Goal: Information Seeking & Learning: Learn about a topic

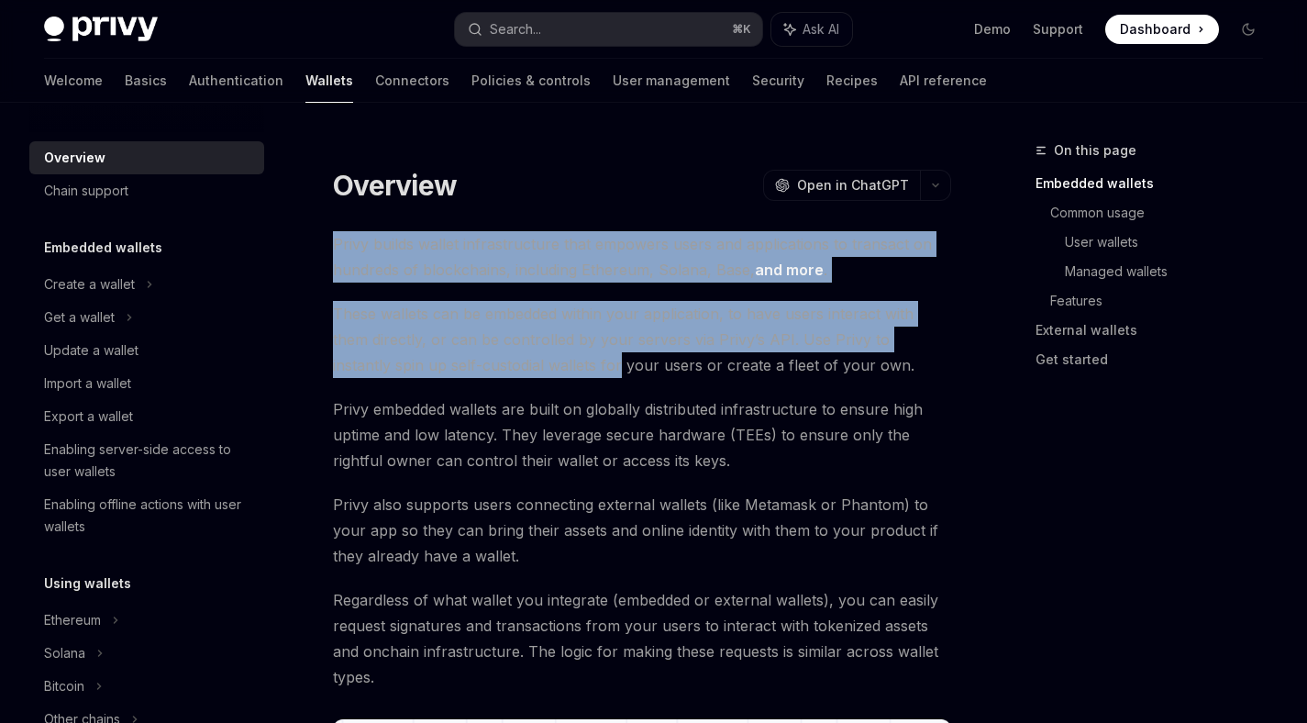
click at [523, 366] on span "These wallets can be embedded within your application, to have users interact w…" at bounding box center [642, 339] width 618 height 77
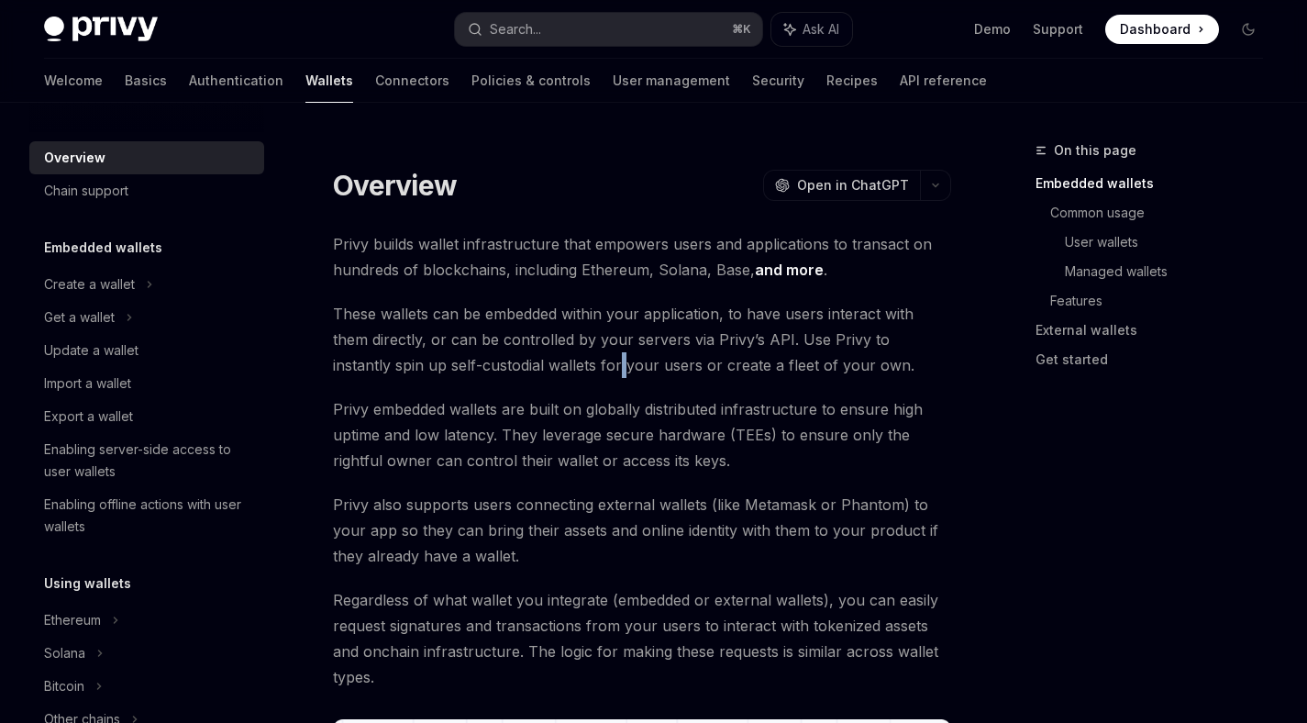
click at [523, 366] on span "These wallets can be embedded within your application, to have users interact w…" at bounding box center [642, 339] width 618 height 77
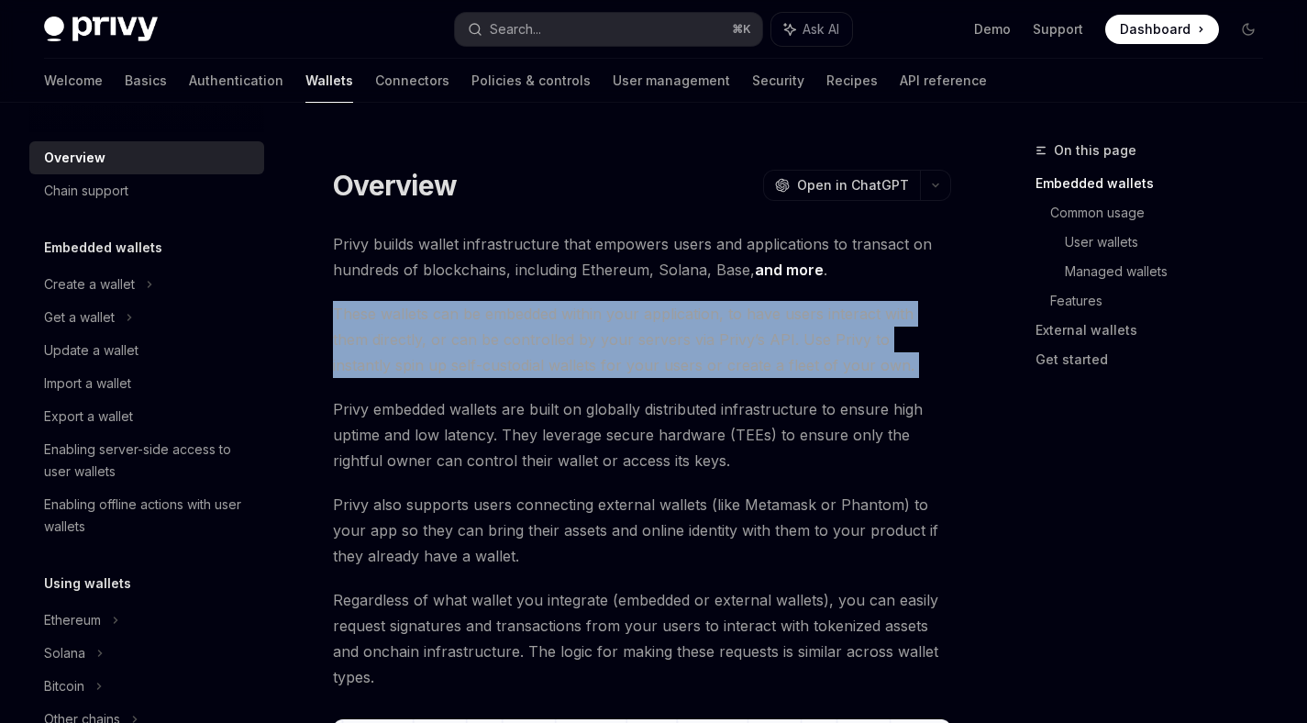
click at [523, 366] on span "These wallets can be embedded within your application, to have users interact w…" at bounding box center [642, 339] width 618 height 77
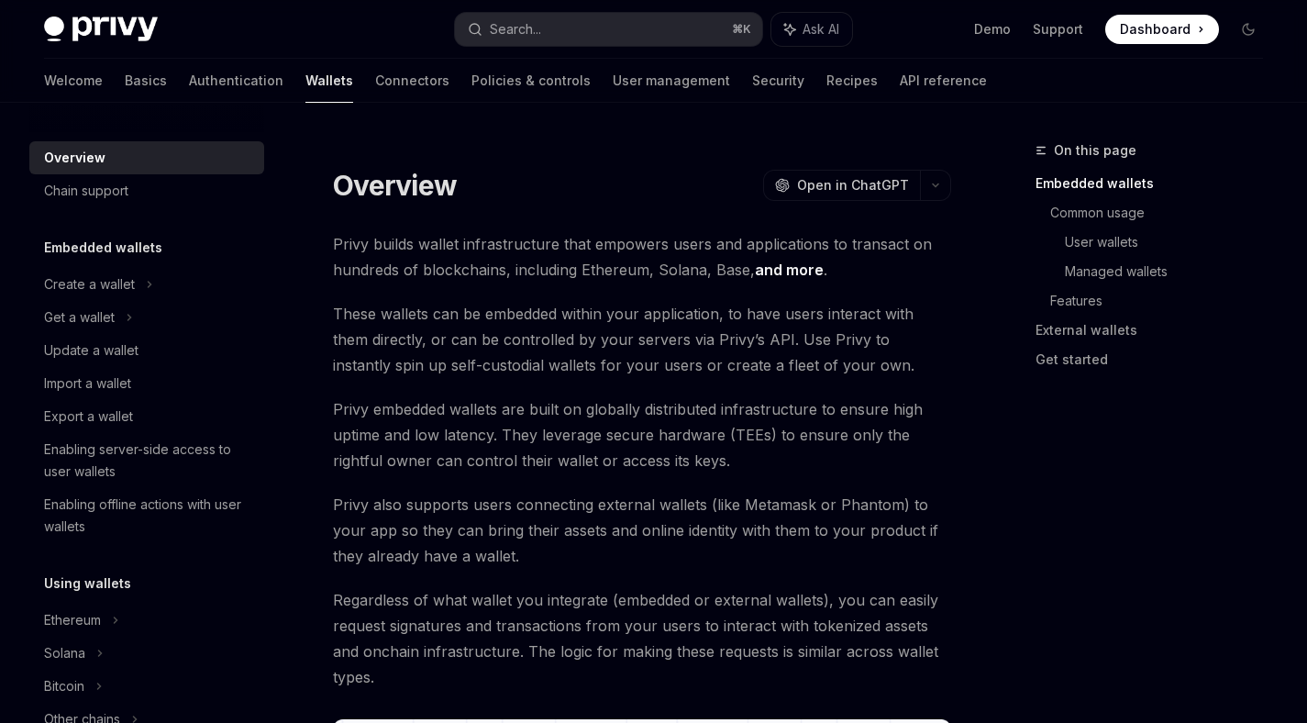
click at [536, 318] on span "These wallets can be embedded within your application, to have users interact w…" at bounding box center [642, 339] width 618 height 77
drag, startPoint x: 373, startPoint y: 240, endPoint x: 458, endPoint y: 244, distance: 84.4
click at [458, 244] on span "Privy builds wallet infrastructure that empowers users and applications to tran…" at bounding box center [642, 256] width 618 height 51
click at [461, 244] on span "Privy builds wallet infrastructure that empowers users and applications to tran…" at bounding box center [642, 256] width 618 height 51
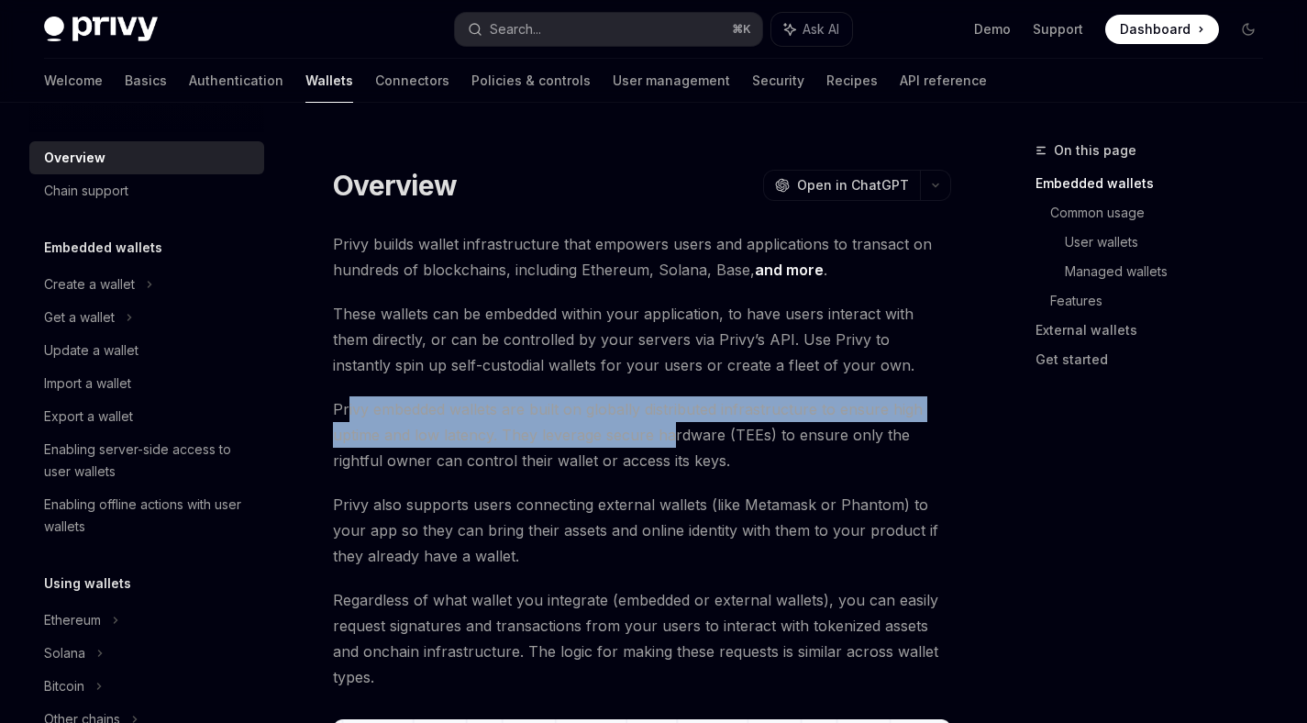
drag, startPoint x: 348, startPoint y: 400, endPoint x: 670, endPoint y: 425, distance: 322.8
click at [670, 425] on span "Privy embedded wallets are built on globally distributed infrastructure to ensu…" at bounding box center [642, 434] width 618 height 77
click at [672, 425] on span "Privy embedded wallets are built on globally distributed infrastructure to ensu…" at bounding box center [642, 434] width 618 height 77
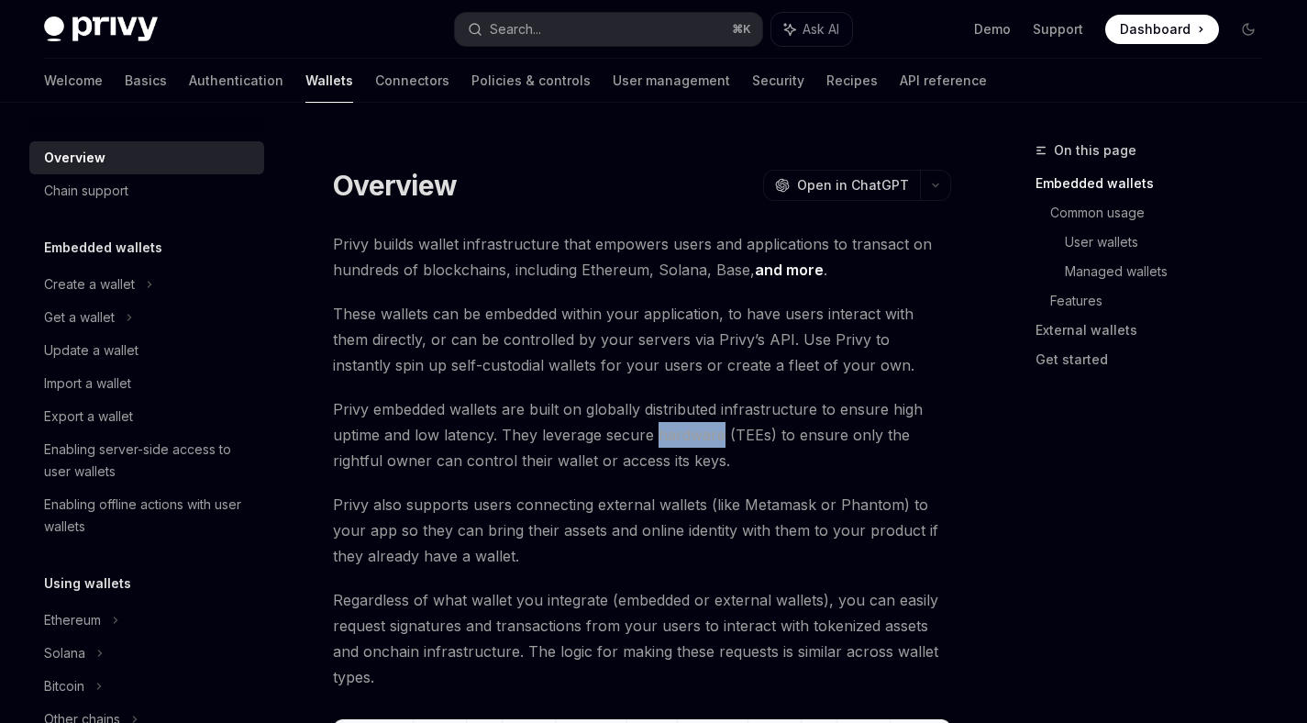
click at [672, 425] on span "Privy embedded wallets are built on globally distributed infrastructure to ensu…" at bounding box center [642, 434] width 618 height 77
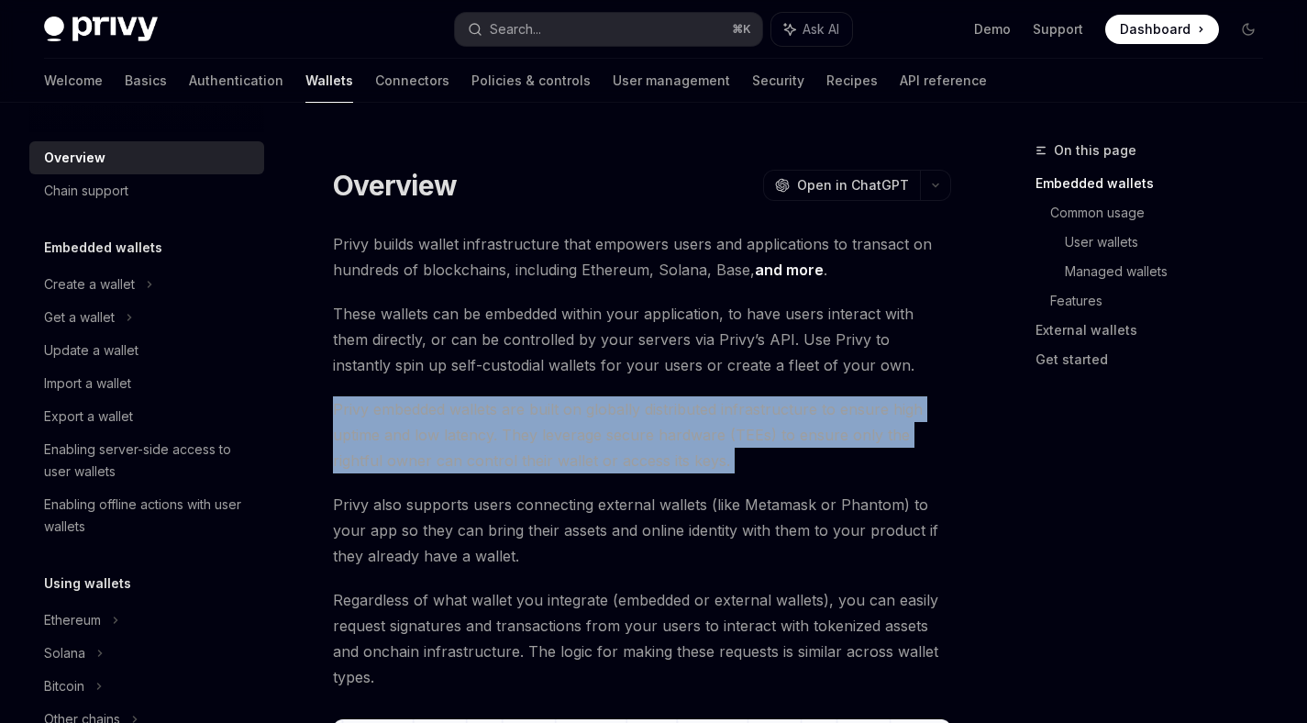
click at [672, 425] on span "Privy embedded wallets are built on globally distributed infrastructure to ensu…" at bounding box center [642, 434] width 618 height 77
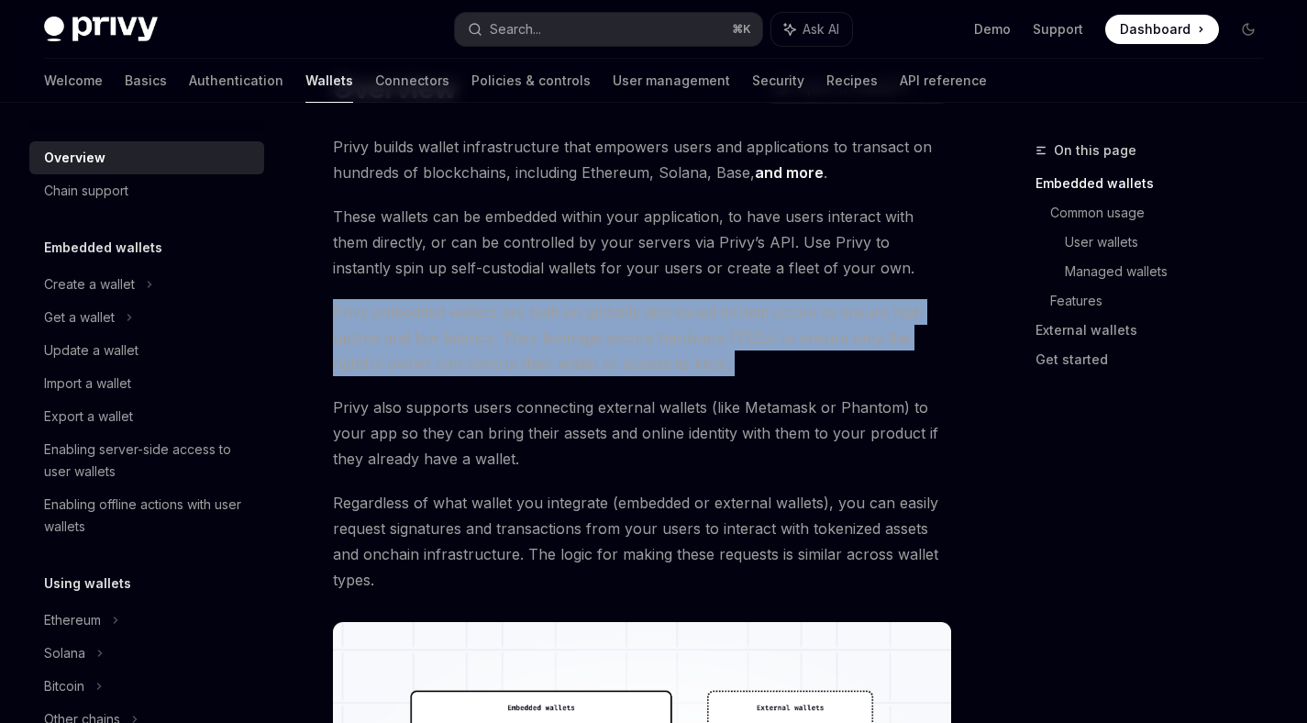
scroll to position [109, 0]
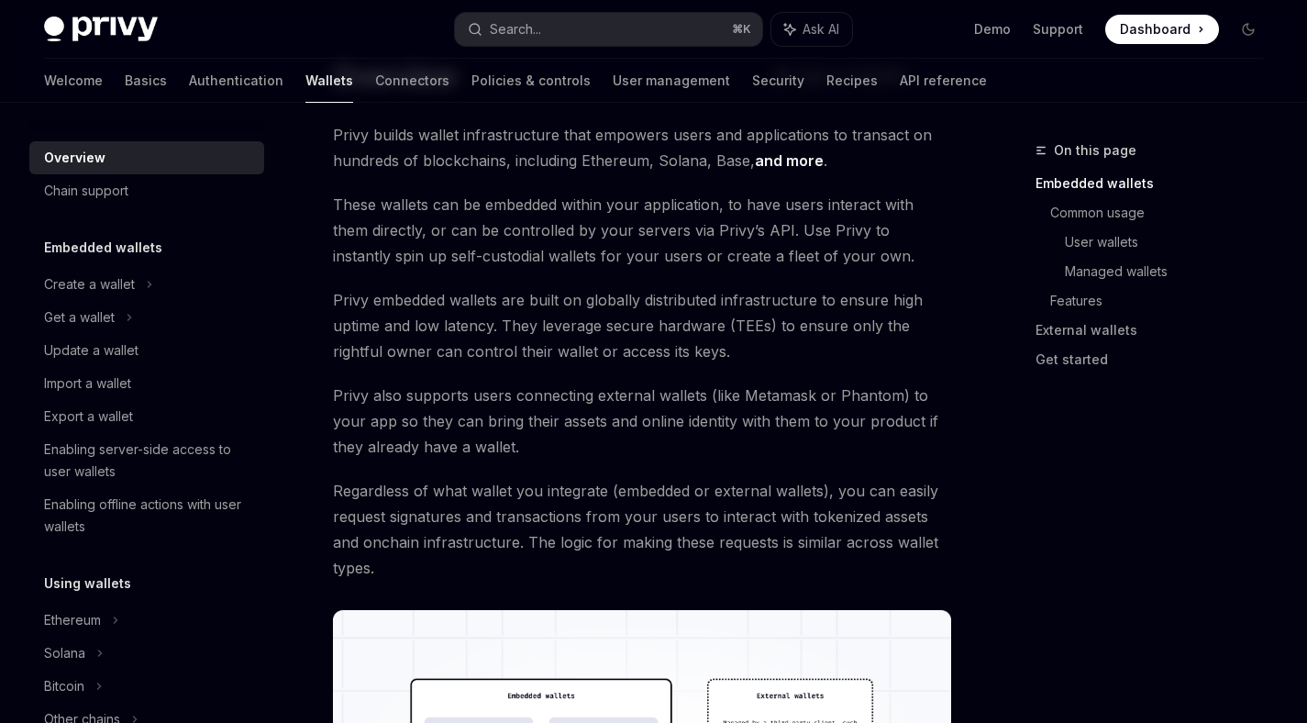
click at [471, 404] on span "Privy also supports users connecting external wallets (like Metamask or Phantom…" at bounding box center [642, 420] width 618 height 77
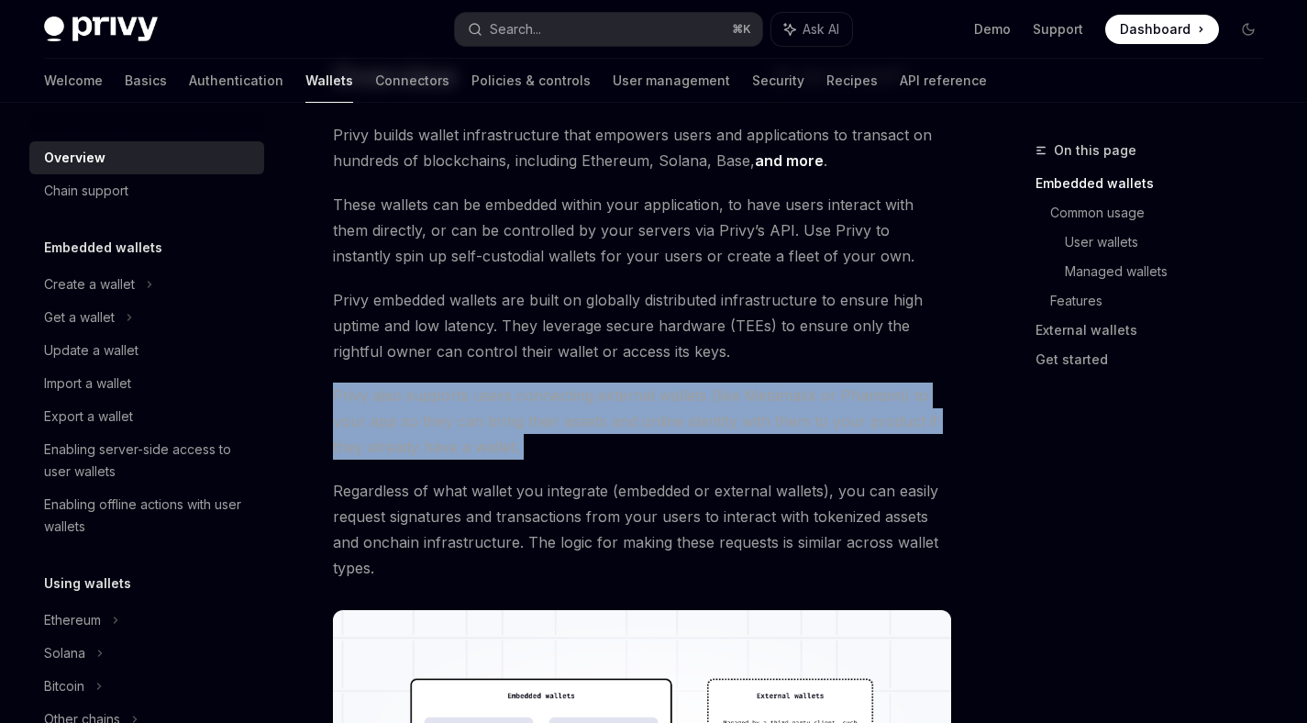
drag, startPoint x: 471, startPoint y: 404, endPoint x: 484, endPoint y: 427, distance: 26.3
click at [483, 427] on span "Privy also supports users connecting external wallets (like Metamask or Phantom…" at bounding box center [642, 420] width 618 height 77
click at [484, 427] on span "Privy also supports users connecting external wallets (like Metamask or Phantom…" at bounding box center [642, 420] width 618 height 77
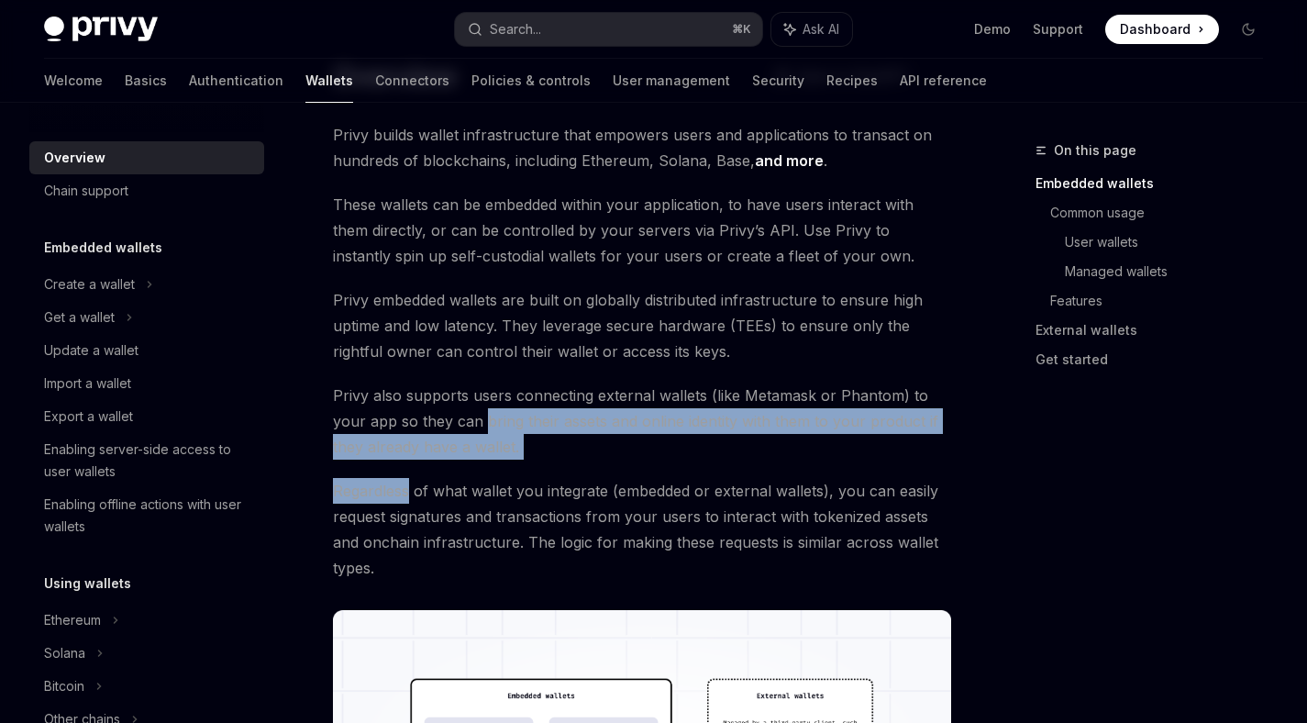
drag, startPoint x: 484, startPoint y: 427, endPoint x: 523, endPoint y: 479, distance: 64.2
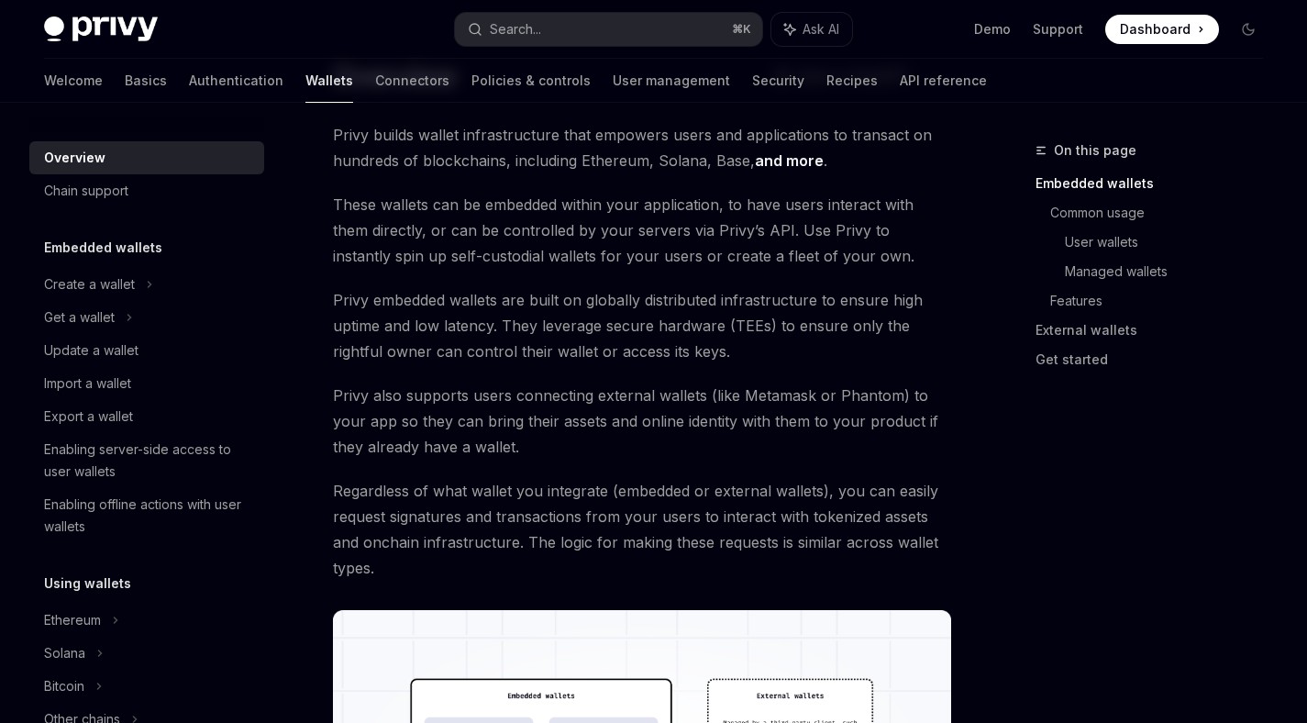
click at [529, 496] on span "Regardless of what wallet you integrate (embedded or external wallets), you can…" at bounding box center [642, 529] width 618 height 103
click at [530, 497] on span "Regardless of what wallet you integrate (embedded or external wallets), you can…" at bounding box center [642, 529] width 618 height 103
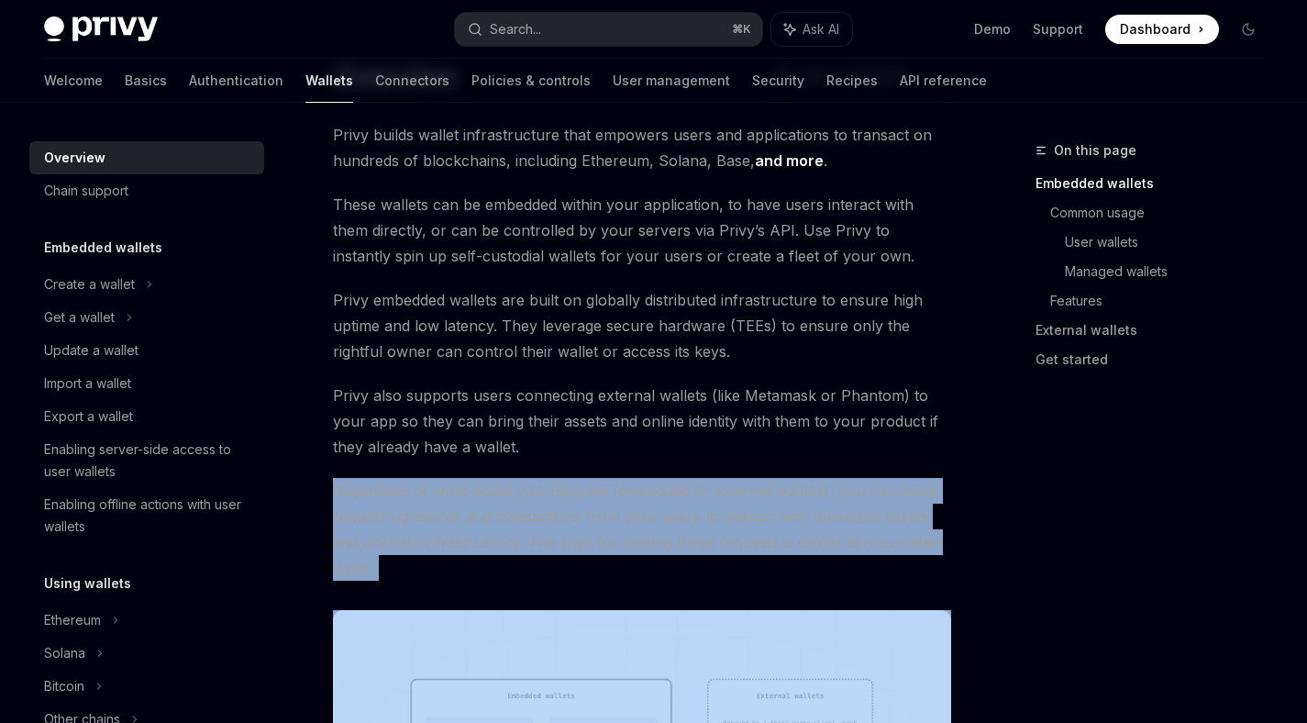
click at [530, 497] on span "Regardless of what wallet you integrate (embedded or external wallets), you can…" at bounding box center [642, 529] width 618 height 103
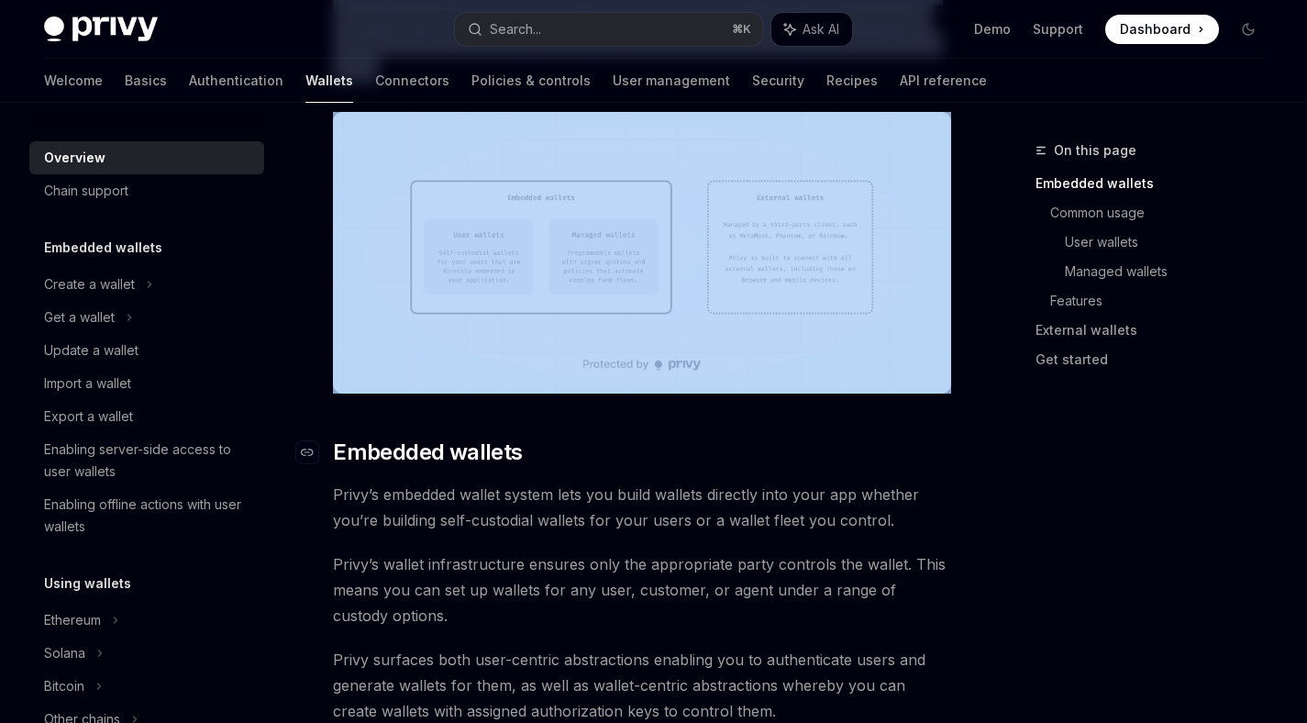
scroll to position [796, 0]
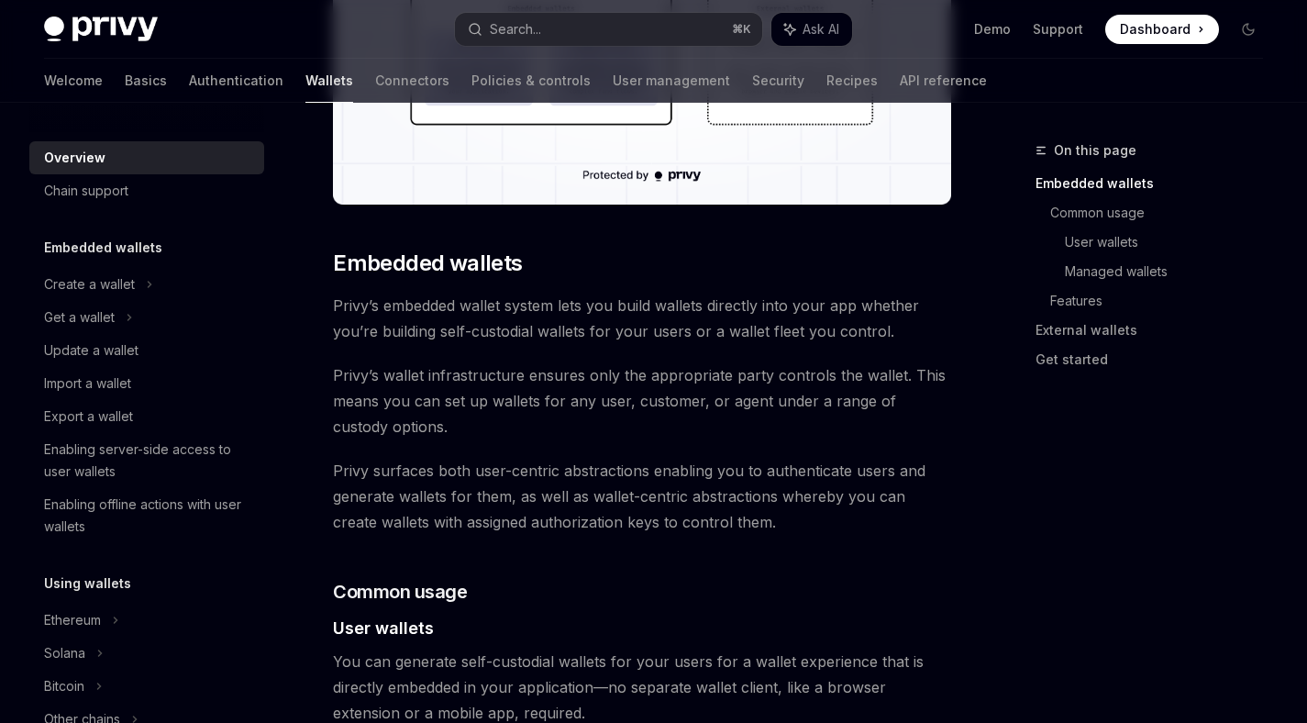
click at [487, 318] on span "Privy’s embedded wallet system lets you build wallets directly into your app wh…" at bounding box center [642, 318] width 618 height 51
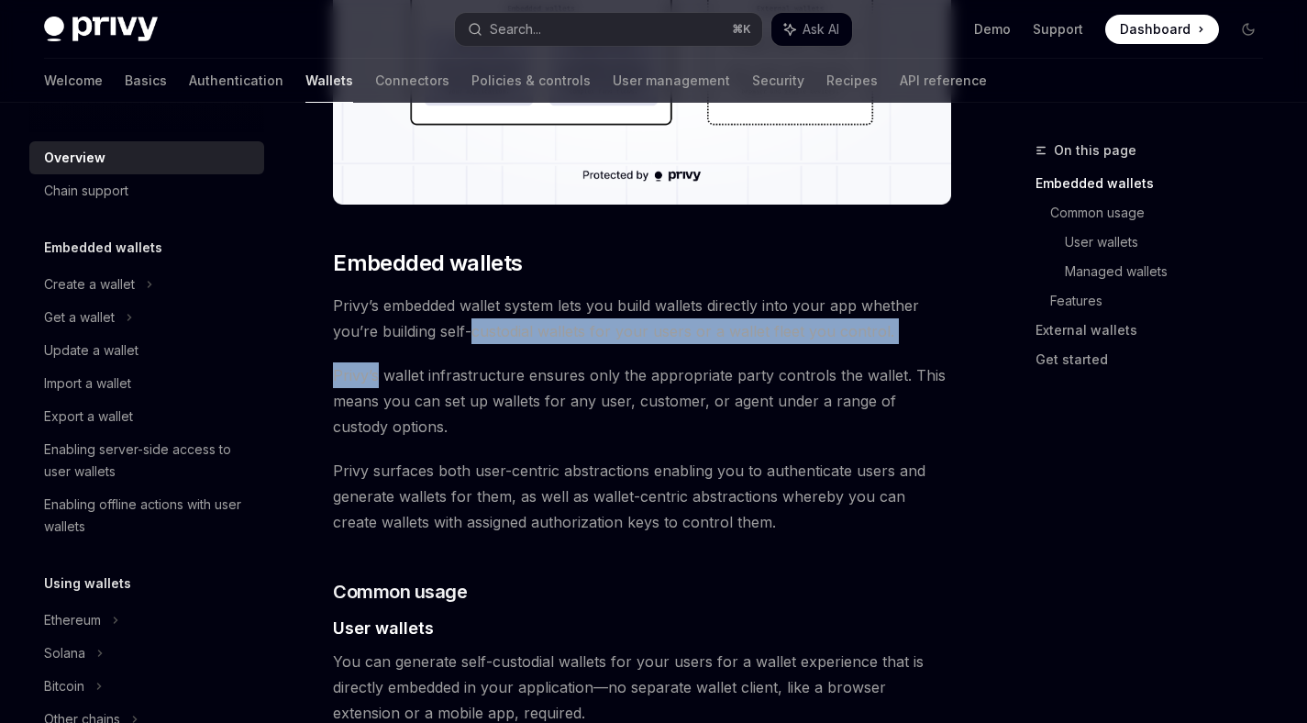
drag, startPoint x: 487, startPoint y: 318, endPoint x: 487, endPoint y: 350, distance: 32.1
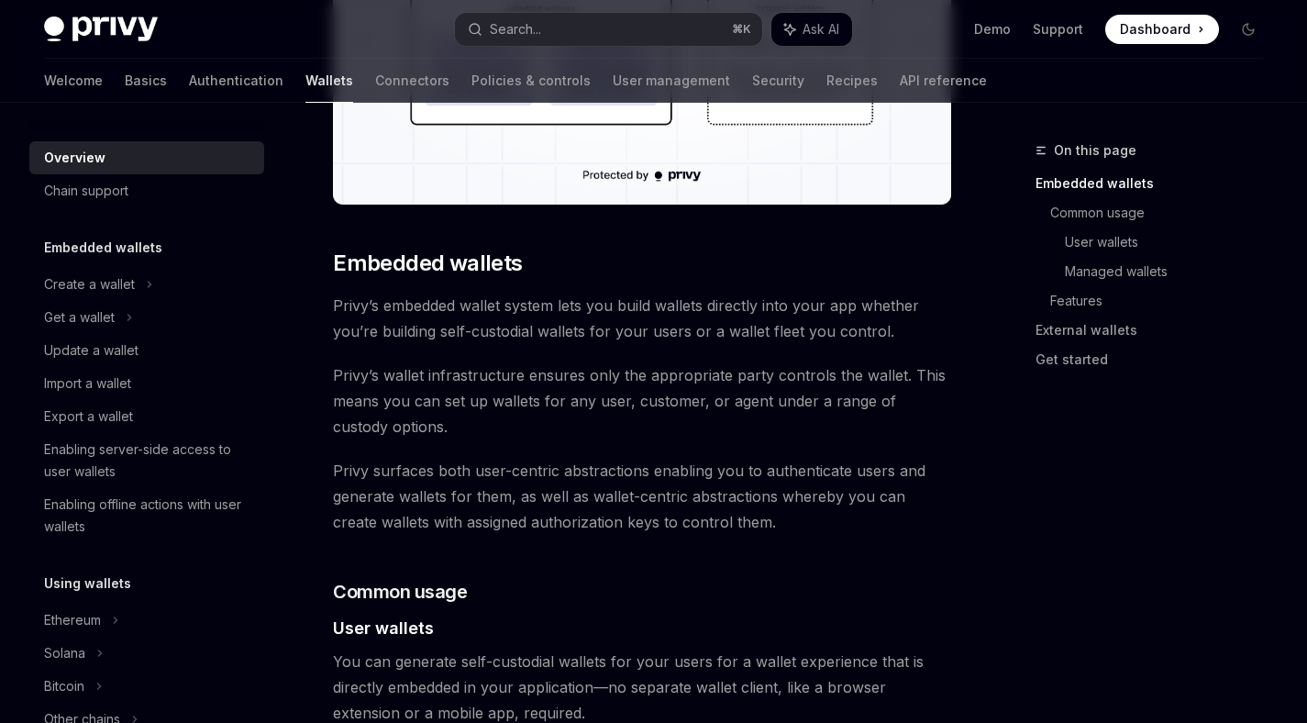
click at [452, 406] on span "Privy’s wallet infrastructure ensures only the appropriate party controls the w…" at bounding box center [642, 400] width 618 height 77
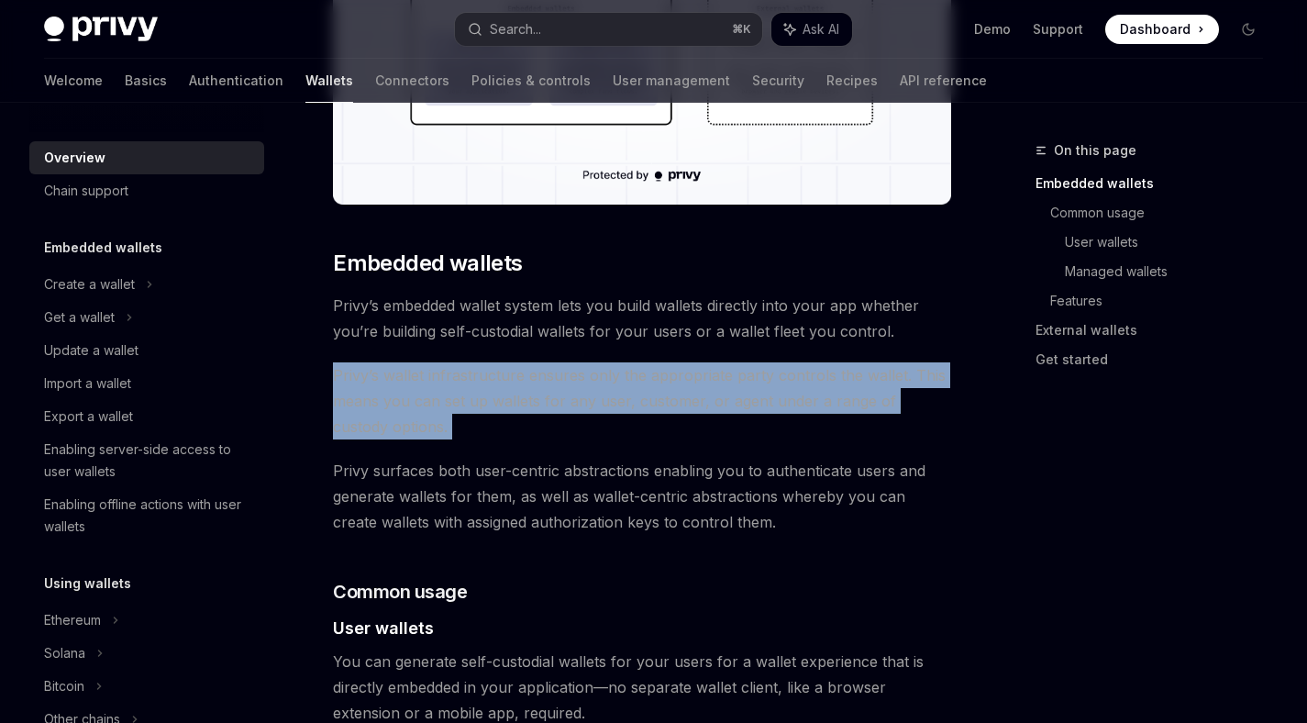
click at [452, 406] on span "Privy’s wallet infrastructure ensures only the appropriate party controls the w…" at bounding box center [642, 400] width 618 height 77
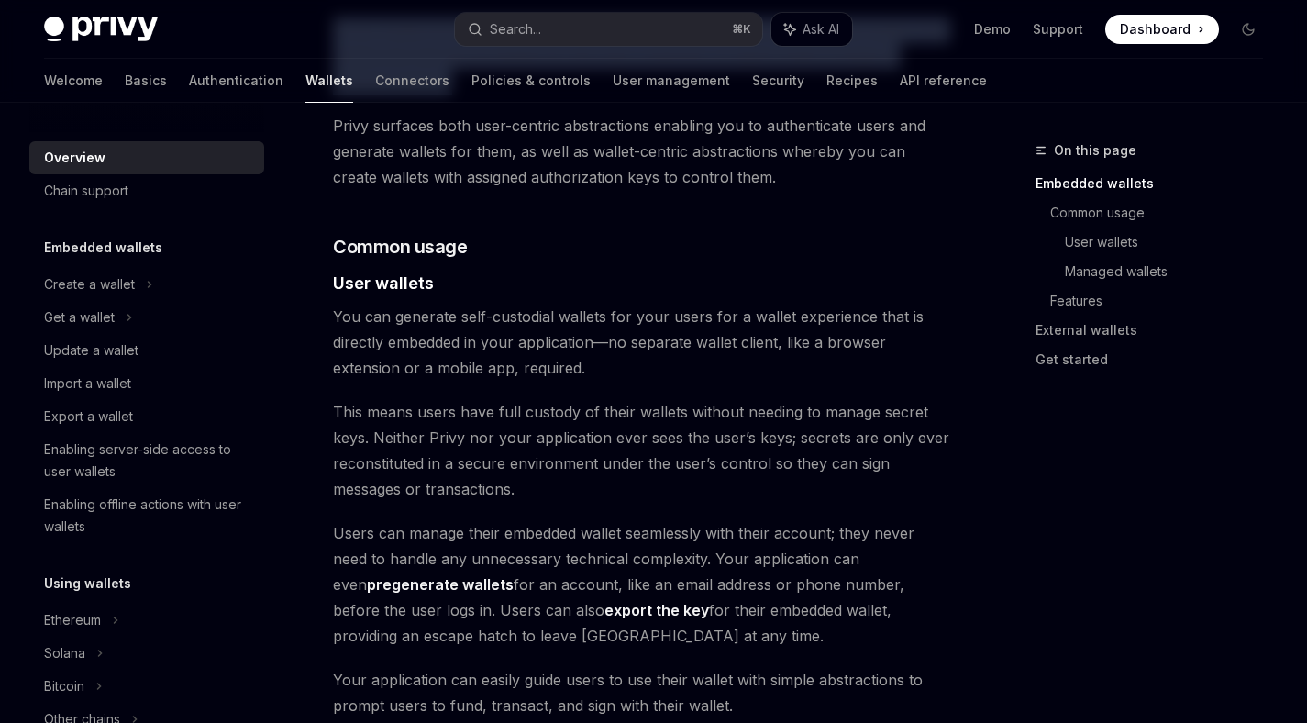
scroll to position [1153, 0]
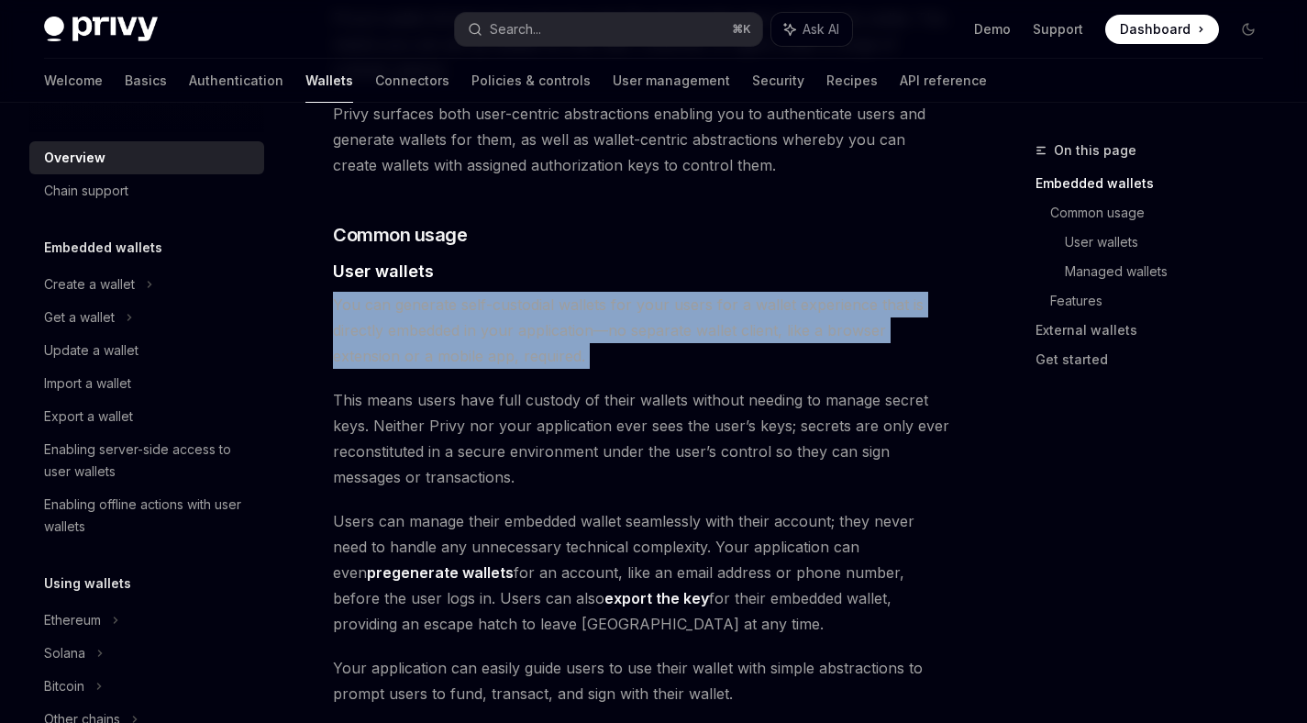
drag, startPoint x: 324, startPoint y: 297, endPoint x: 691, endPoint y: 370, distance: 374.8
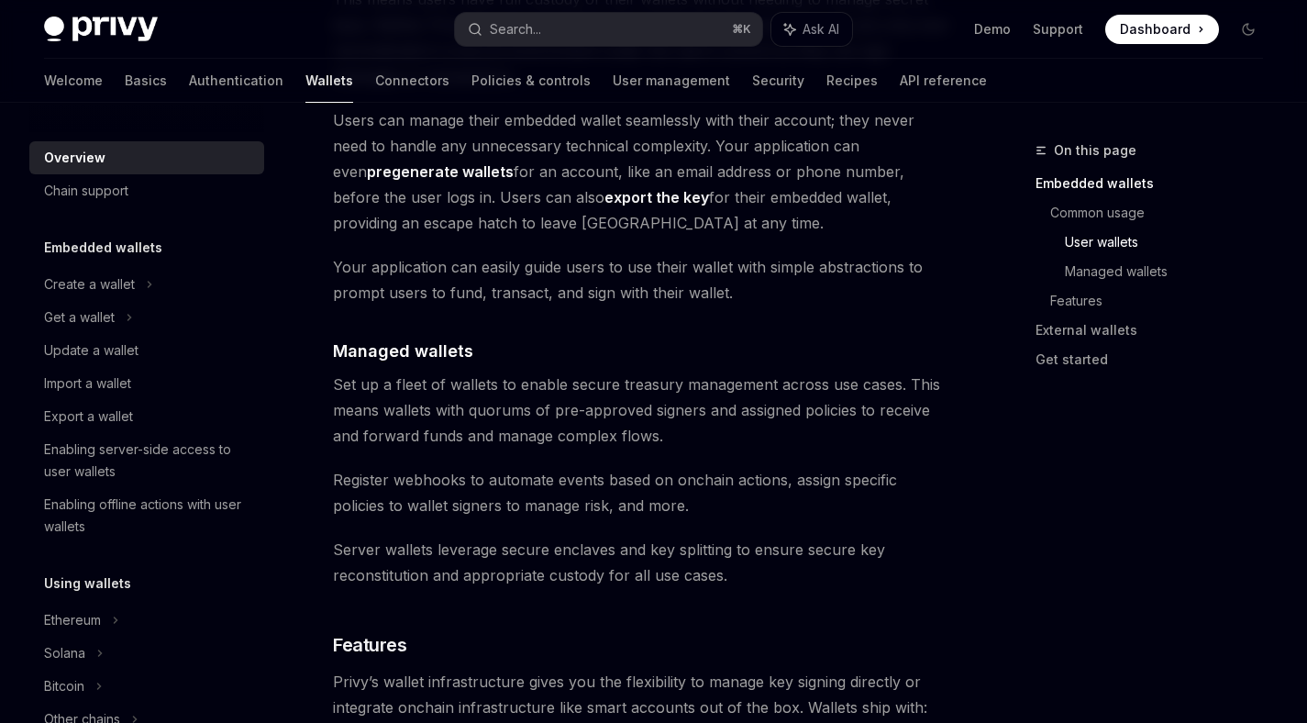
scroll to position [1648, 0]
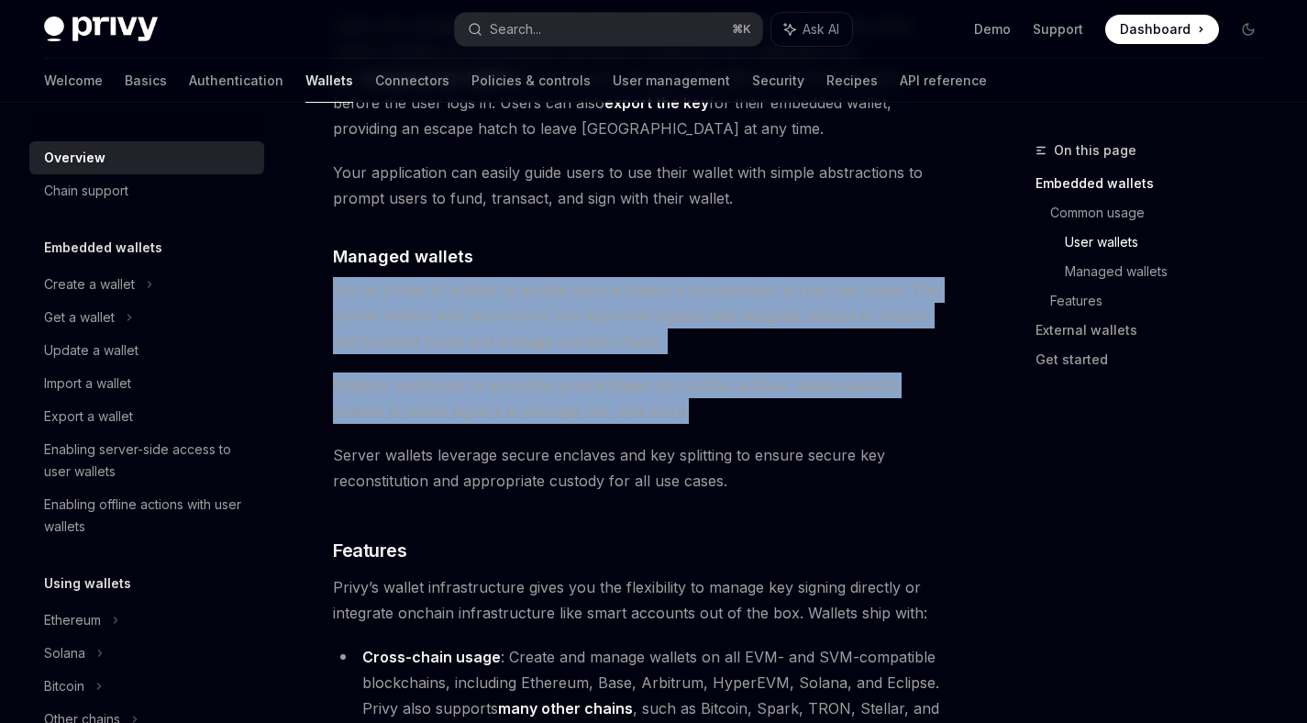
drag, startPoint x: 336, startPoint y: 285, endPoint x: 740, endPoint y: 401, distance: 420.6
click at [740, 401] on div "Privy builds wallet infrastructure that empowers users and applications to tran…" at bounding box center [642, 249] width 618 height 3333
click at [740, 401] on span "Register webhooks to automate events based on onchain actions, assign specific …" at bounding box center [642, 397] width 618 height 51
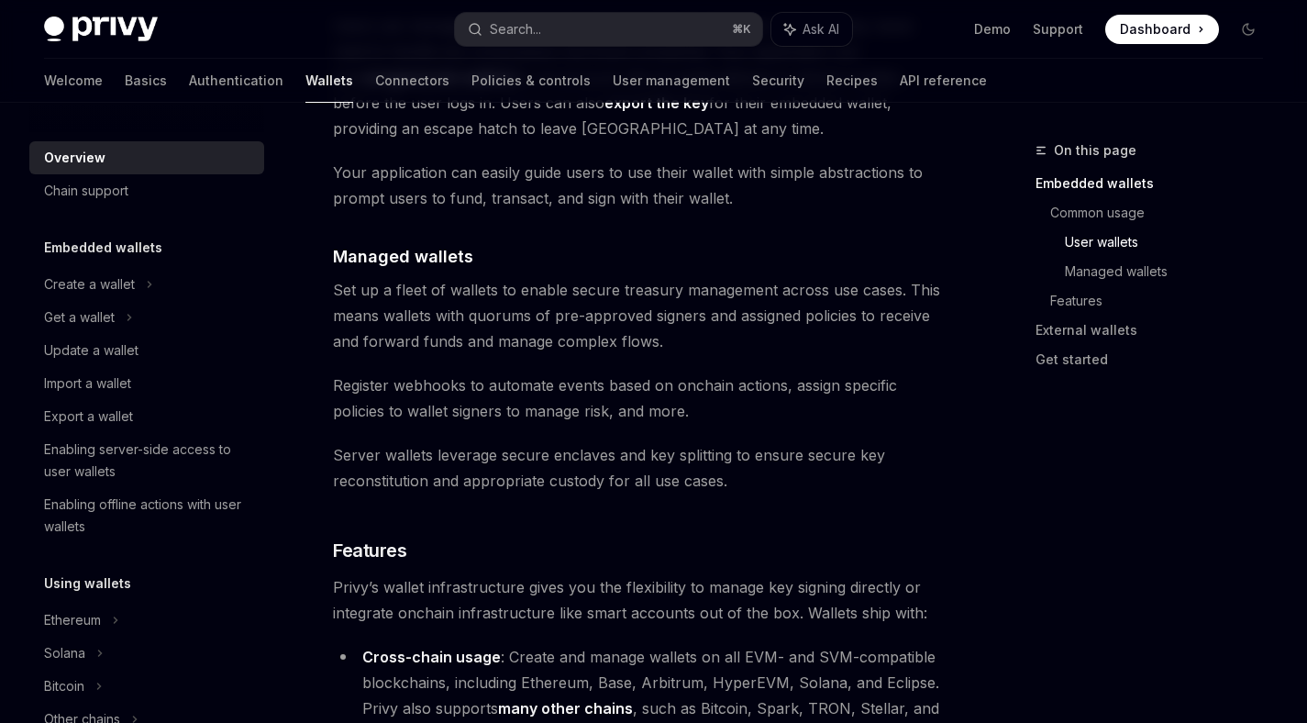
click at [740, 401] on span "Register webhooks to automate events based on onchain actions, assign specific …" at bounding box center [642, 397] width 618 height 51
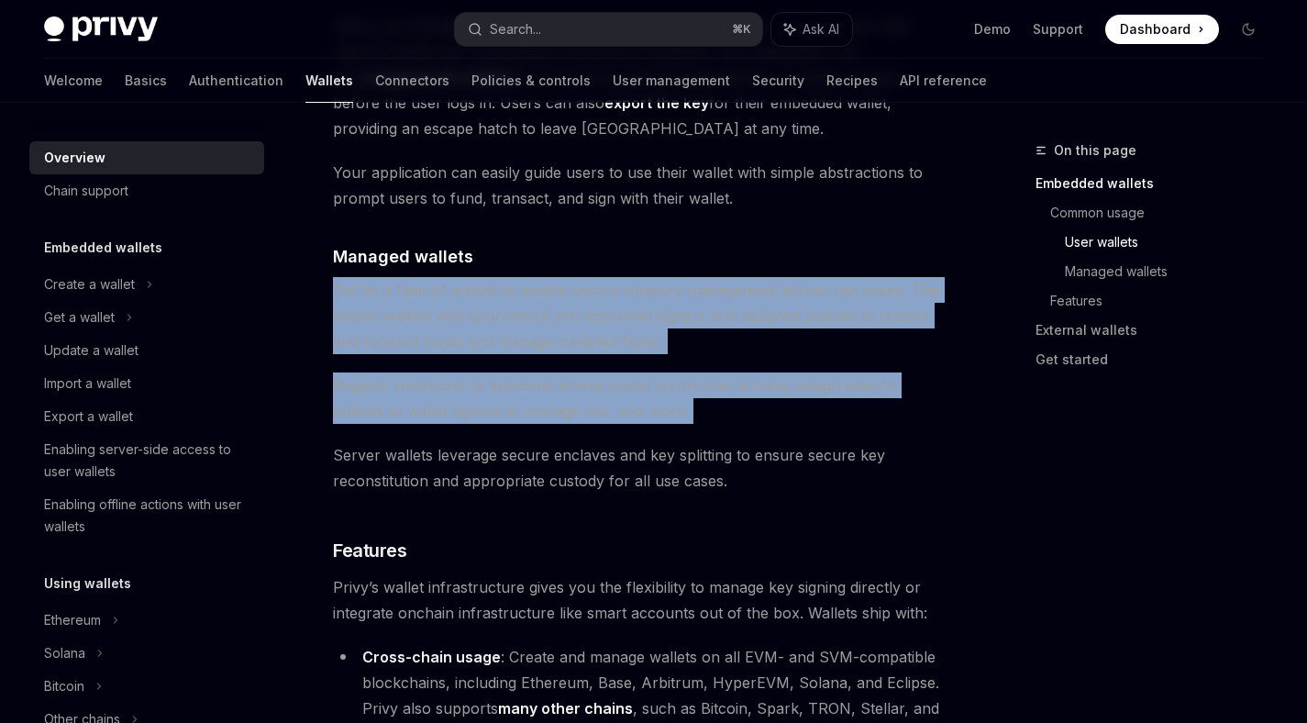
drag, startPoint x: 740, startPoint y: 401, endPoint x: 673, endPoint y: 341, distance: 89.6
click at [673, 341] on div "Privy builds wallet infrastructure that empowers users and applications to tran…" at bounding box center [642, 249] width 618 height 3333
click at [670, 339] on span "Set up a fleet of wallets to enable secure treasury management across use cases…" at bounding box center [642, 315] width 618 height 77
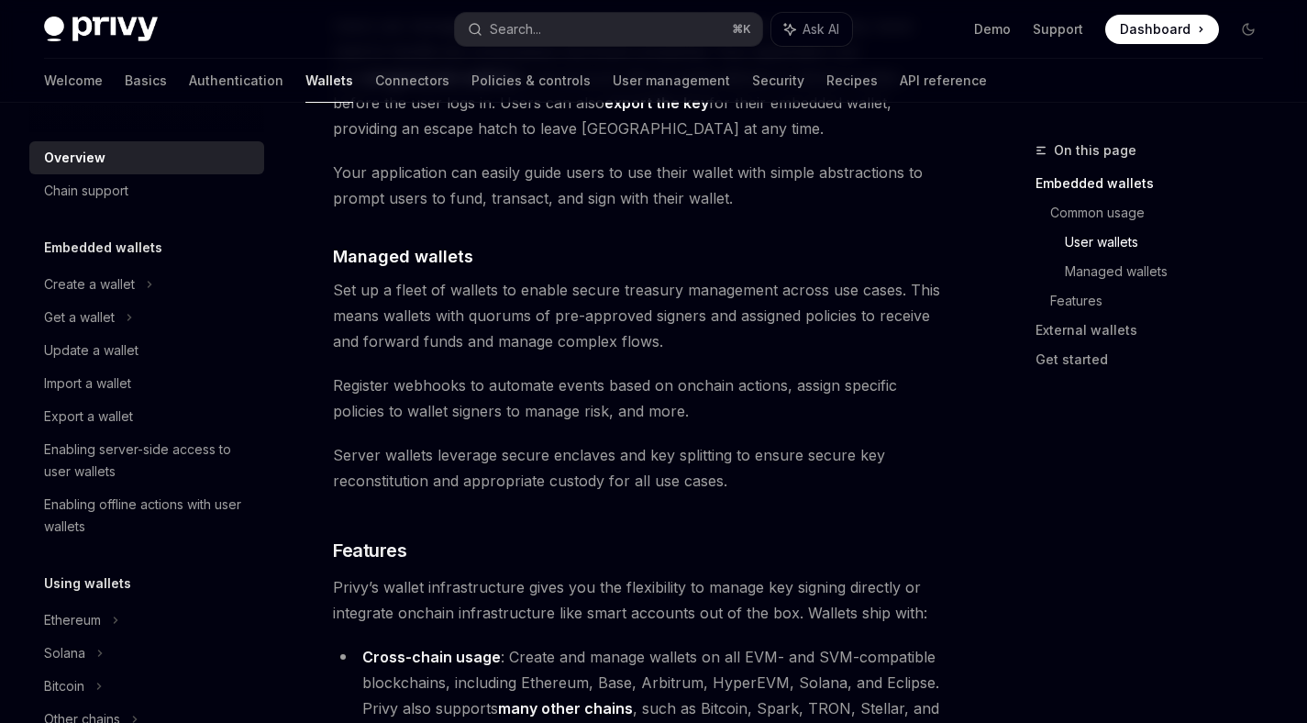
click at [670, 339] on span "Set up a fleet of wallets to enable secure treasury management across use cases…" at bounding box center [642, 315] width 618 height 77
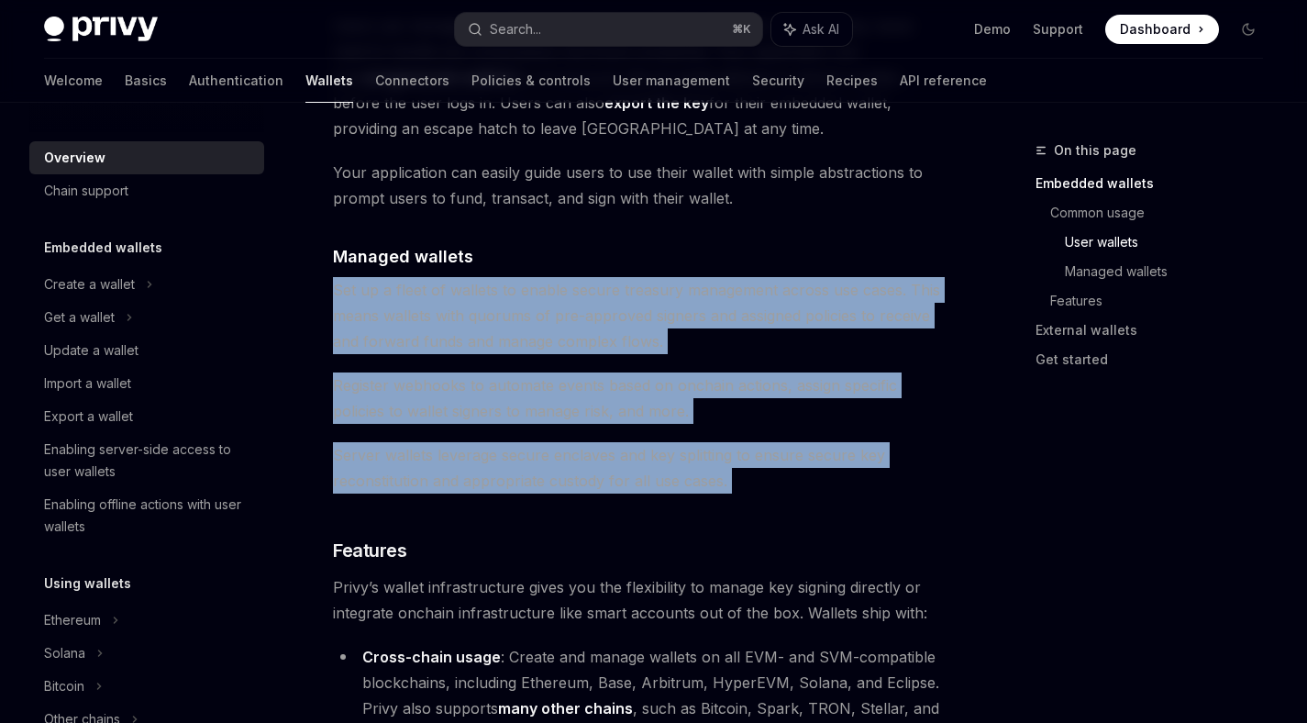
drag, startPoint x: 670, startPoint y: 339, endPoint x: 765, endPoint y: 443, distance: 140.2
click at [765, 443] on div "Privy builds wallet infrastructure that empowers users and applications to tran…" at bounding box center [642, 249] width 618 height 3333
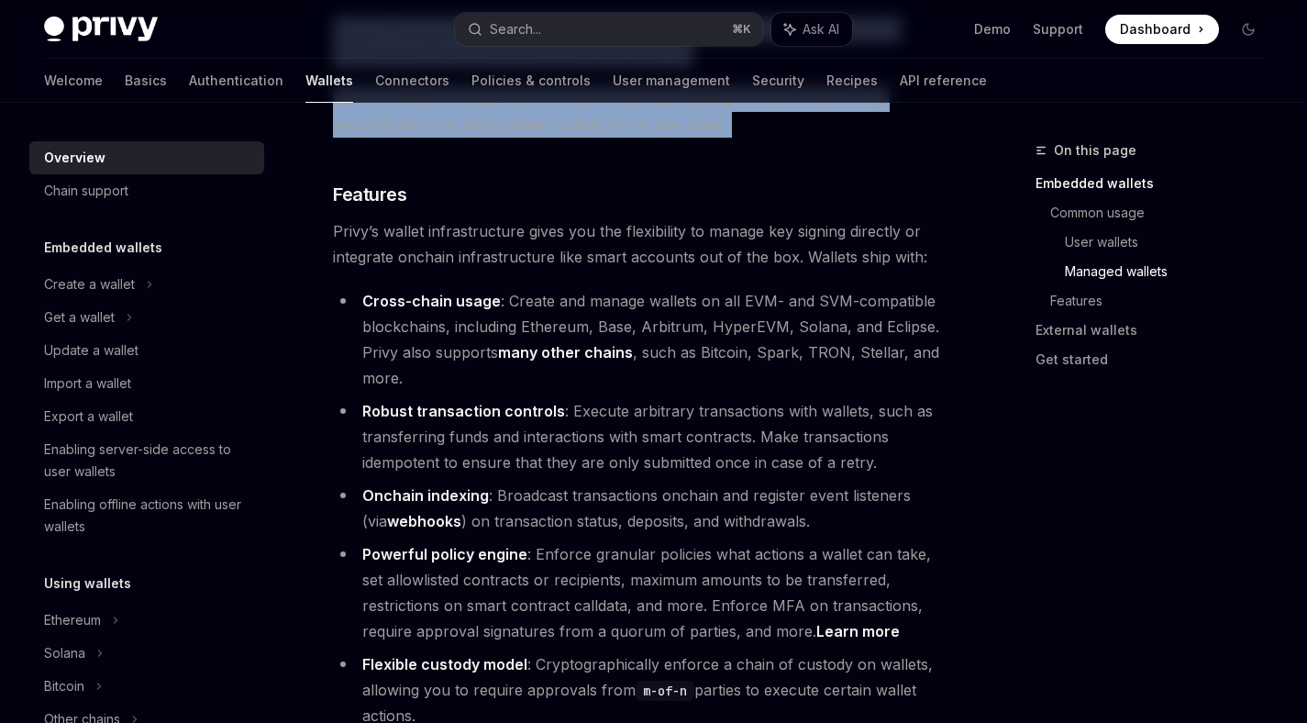
scroll to position [2076, 0]
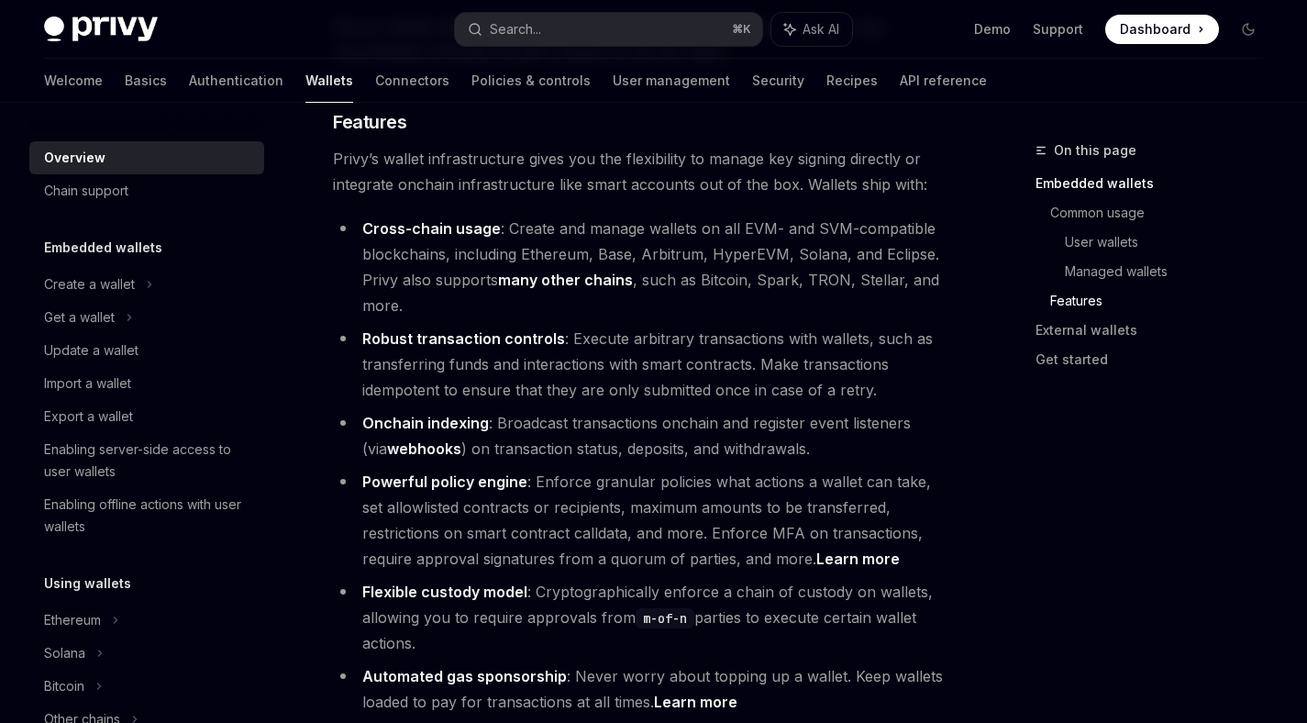
click at [555, 481] on li "Powerful policy engine : Enforce granular policies what actions a wallet can ta…" at bounding box center [642, 520] width 618 height 103
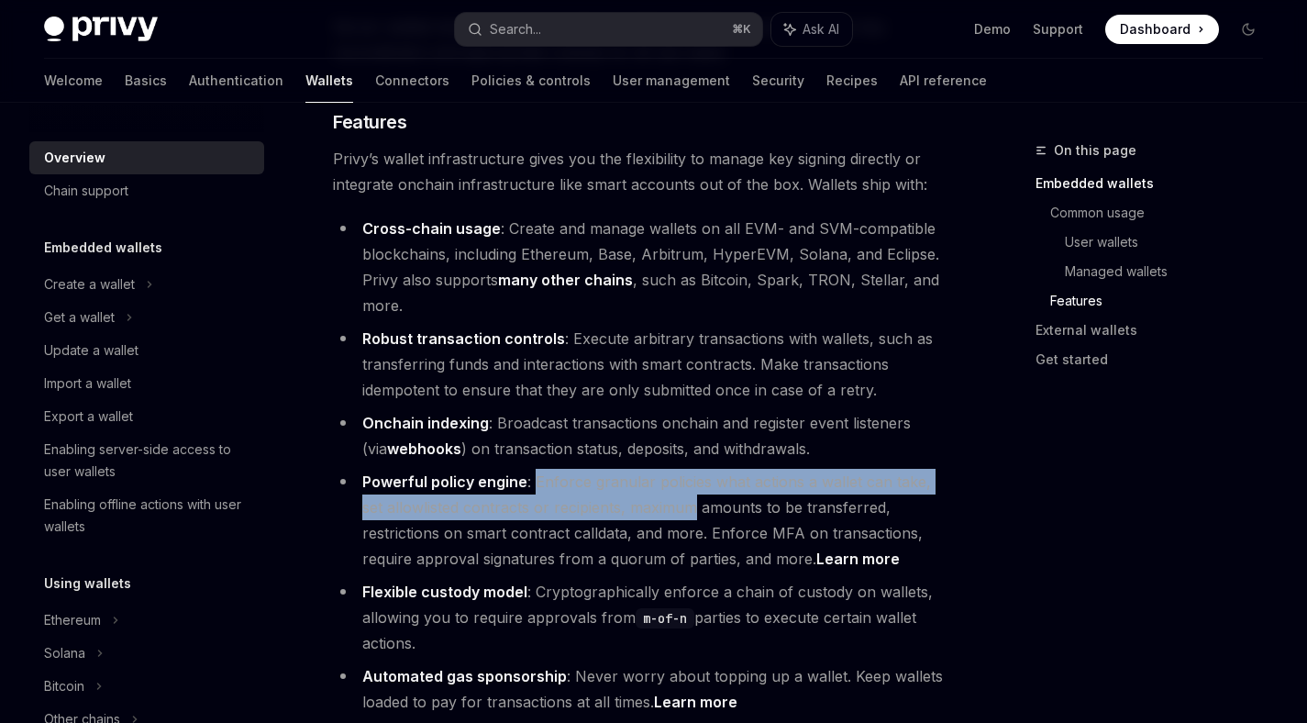
drag, startPoint x: 555, startPoint y: 481, endPoint x: 609, endPoint y: 503, distance: 58.4
click at [609, 503] on li "Powerful policy engine : Enforce granular policies what actions a wallet can ta…" at bounding box center [642, 520] width 618 height 103
click at [610, 503] on li "Powerful policy engine : Enforce granular policies what actions a wallet can ta…" at bounding box center [642, 520] width 618 height 103
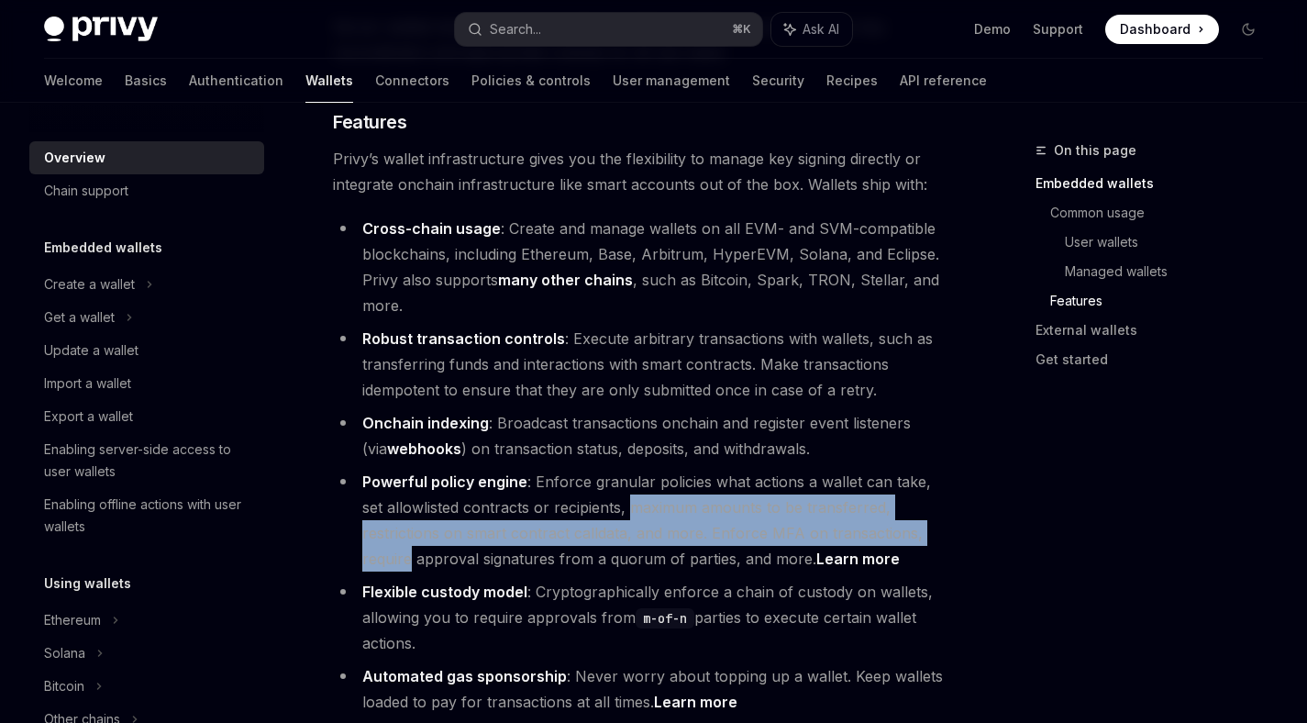
drag, startPoint x: 610, startPoint y: 503, endPoint x: 872, endPoint y: 524, distance: 263.0
click at [872, 524] on li "Powerful policy engine : Enforce granular policies what actions a wallet can ta…" at bounding box center [642, 520] width 618 height 103
click at [878, 524] on li "Powerful policy engine : Enforce granular policies what actions a wallet can ta…" at bounding box center [642, 520] width 618 height 103
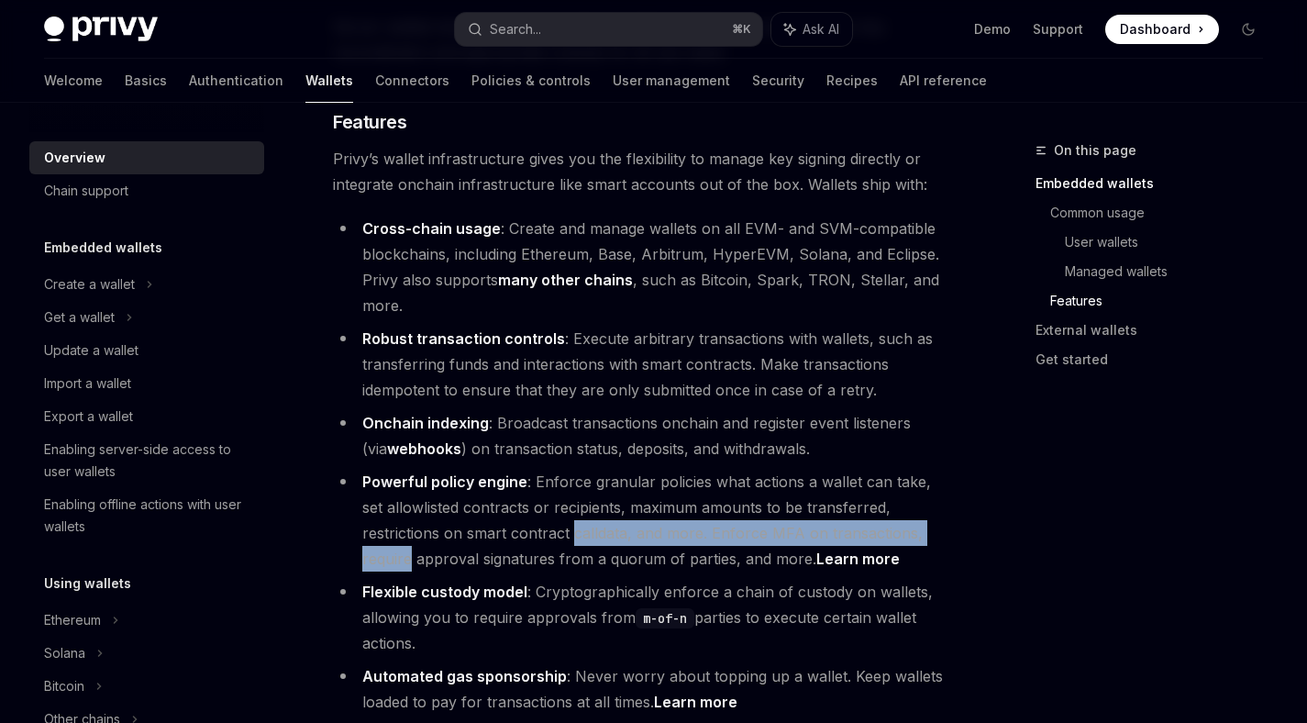
drag, startPoint x: 878, startPoint y: 524, endPoint x: 531, endPoint y: 525, distance: 346.6
click at [531, 525] on li "Powerful policy engine : Enforce granular policies what actions a wallet can ta…" at bounding box center [642, 520] width 618 height 103
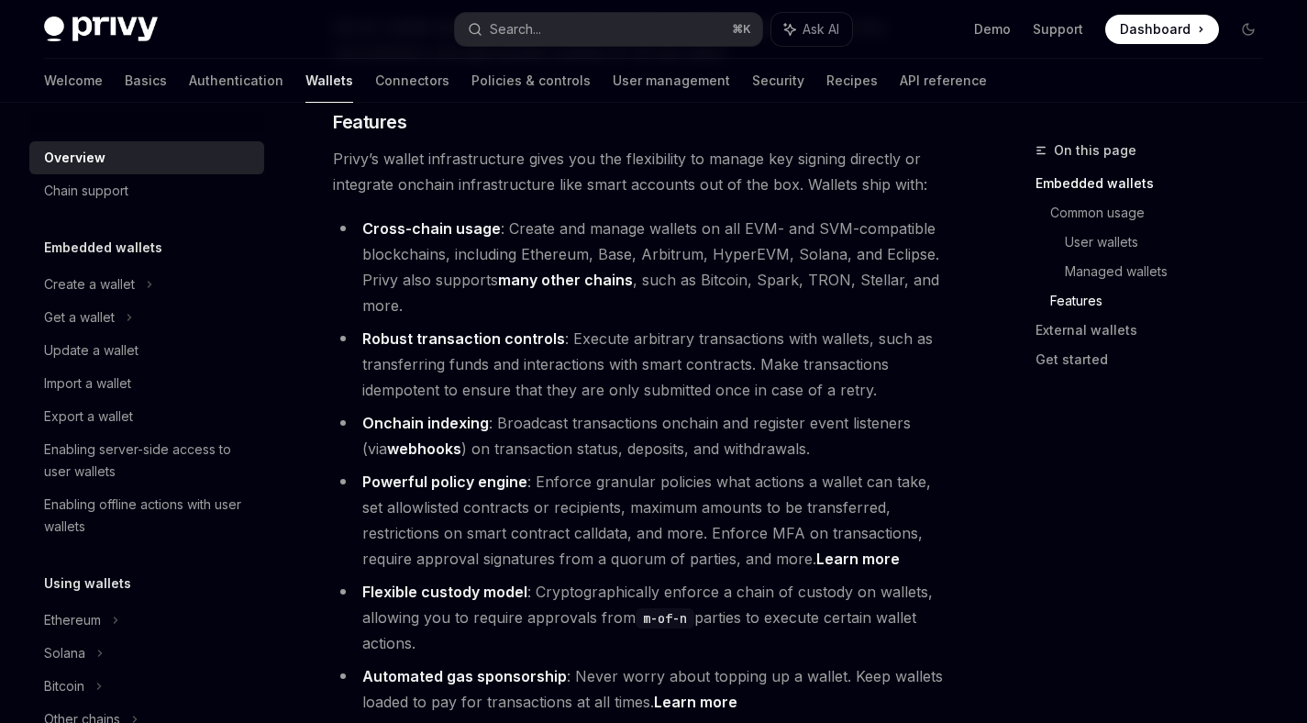
click at [529, 525] on li "Powerful policy engine : Enforce granular policies what actions a wallet can ta…" at bounding box center [642, 520] width 618 height 103
drag, startPoint x: 529, startPoint y: 525, endPoint x: 576, endPoint y: 539, distance: 48.7
click at [576, 539] on li "Powerful policy engine : Enforce granular policies what actions a wallet can ta…" at bounding box center [642, 520] width 618 height 103
click at [576, 542] on li "Powerful policy engine : Enforce granular policies what actions a wallet can ta…" at bounding box center [642, 520] width 618 height 103
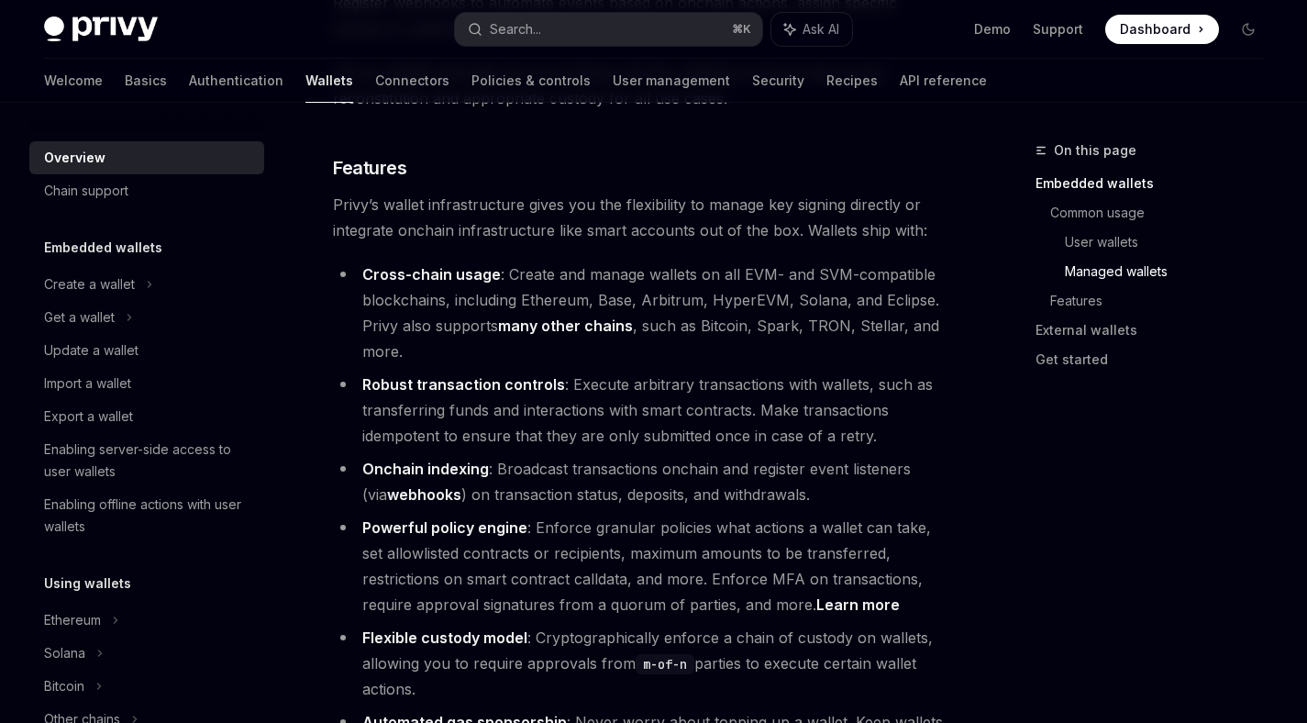
scroll to position [2053, 0]
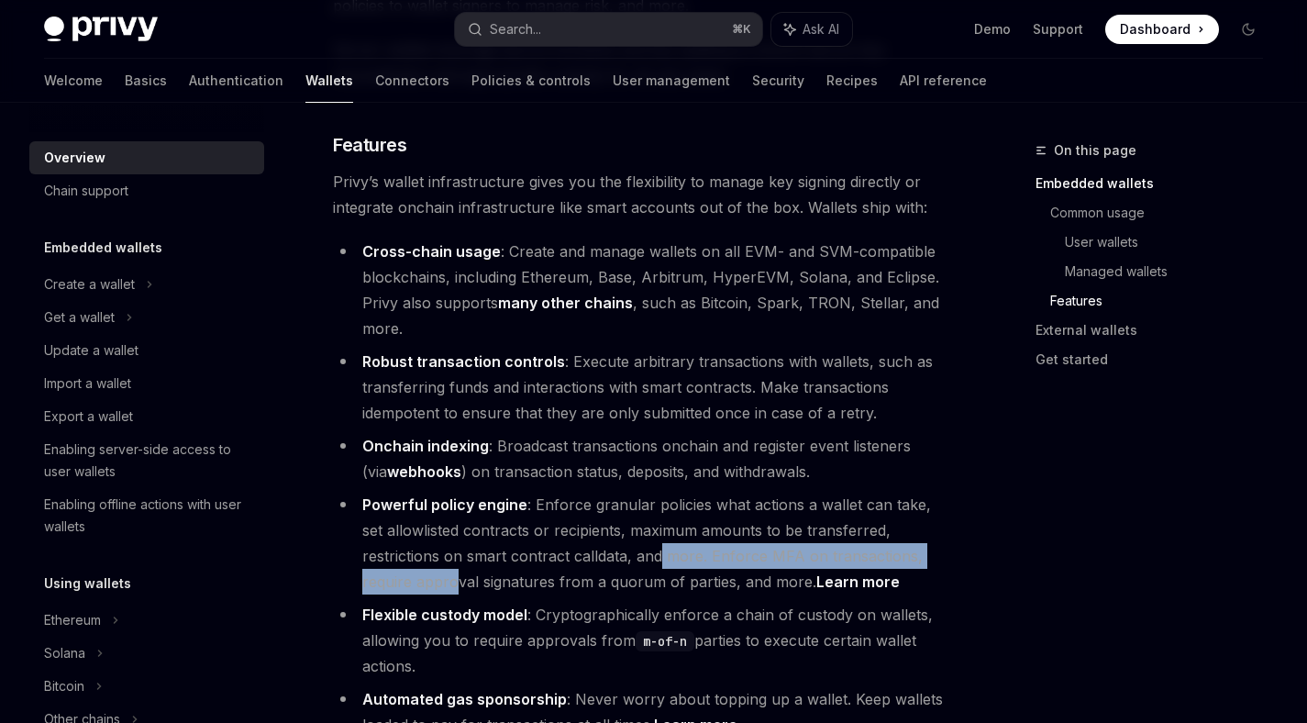
drag, startPoint x: 575, startPoint y: 544, endPoint x: 925, endPoint y: 549, distance: 350.4
click at [925, 549] on li "Powerful policy engine : Enforce granular policies what actions a wallet can ta…" at bounding box center [642, 543] width 618 height 103
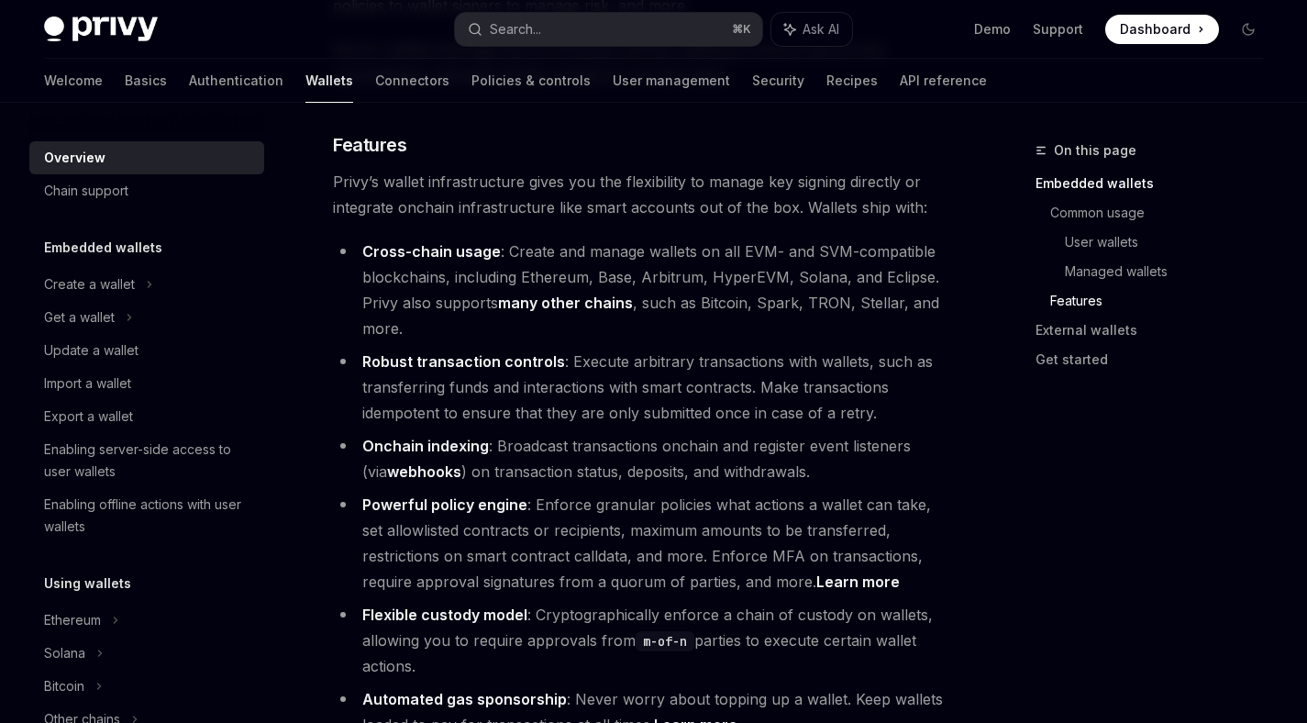
click at [932, 549] on li "Powerful policy engine : Enforce granular policies what actions a wallet can ta…" at bounding box center [642, 543] width 618 height 103
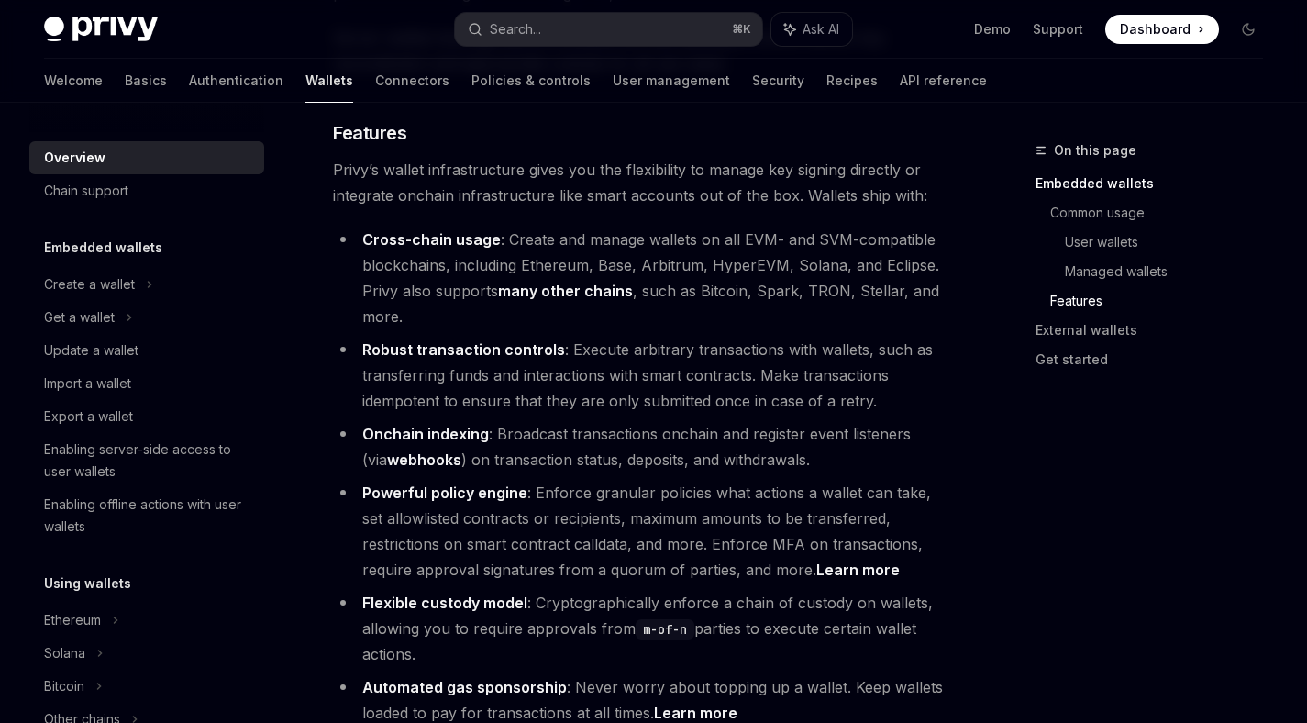
drag, startPoint x: 539, startPoint y: 603, endPoint x: 858, endPoint y: 658, distance: 323.8
click at [850, 656] on li "Flexible custody model : Cryptographically enforce a chain of custody on wallet…" at bounding box center [642, 628] width 618 height 77
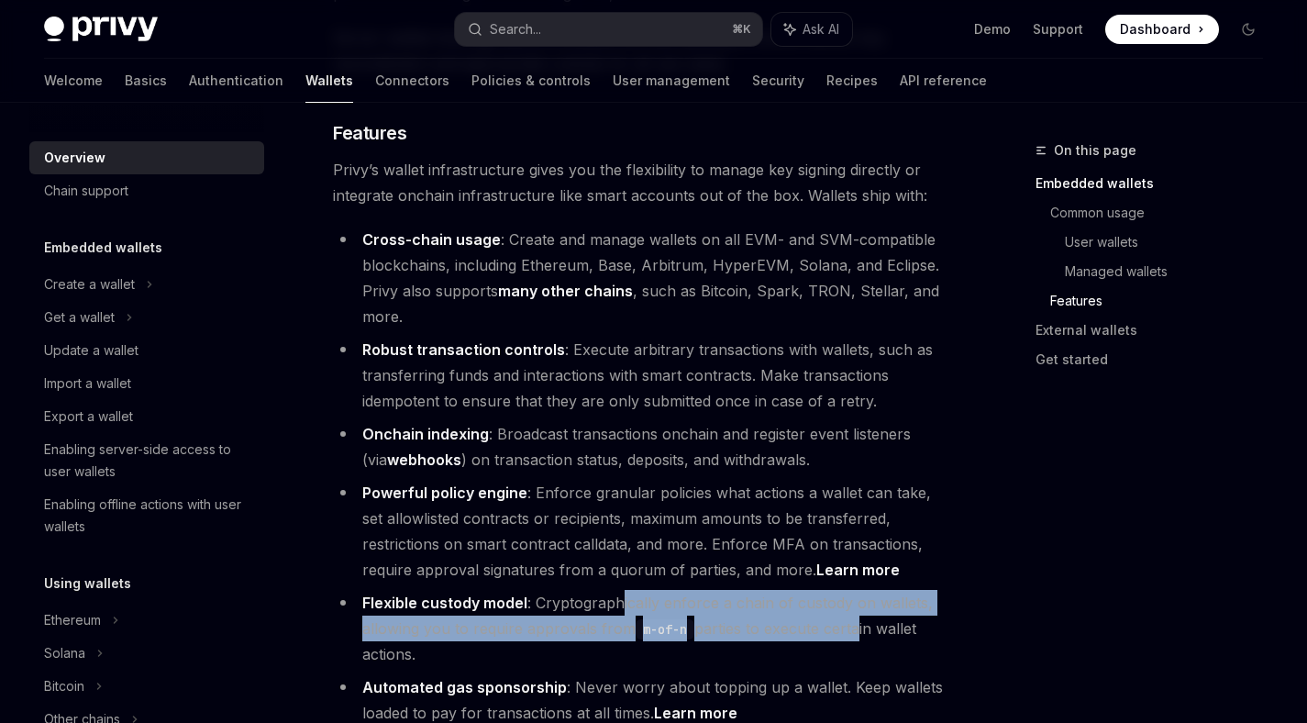
drag, startPoint x: 853, startPoint y: 628, endPoint x: 618, endPoint y: 604, distance: 236.0
click at [623, 605] on li "Flexible custody model : Cryptographically enforce a chain of custody on wallet…" at bounding box center [642, 628] width 618 height 77
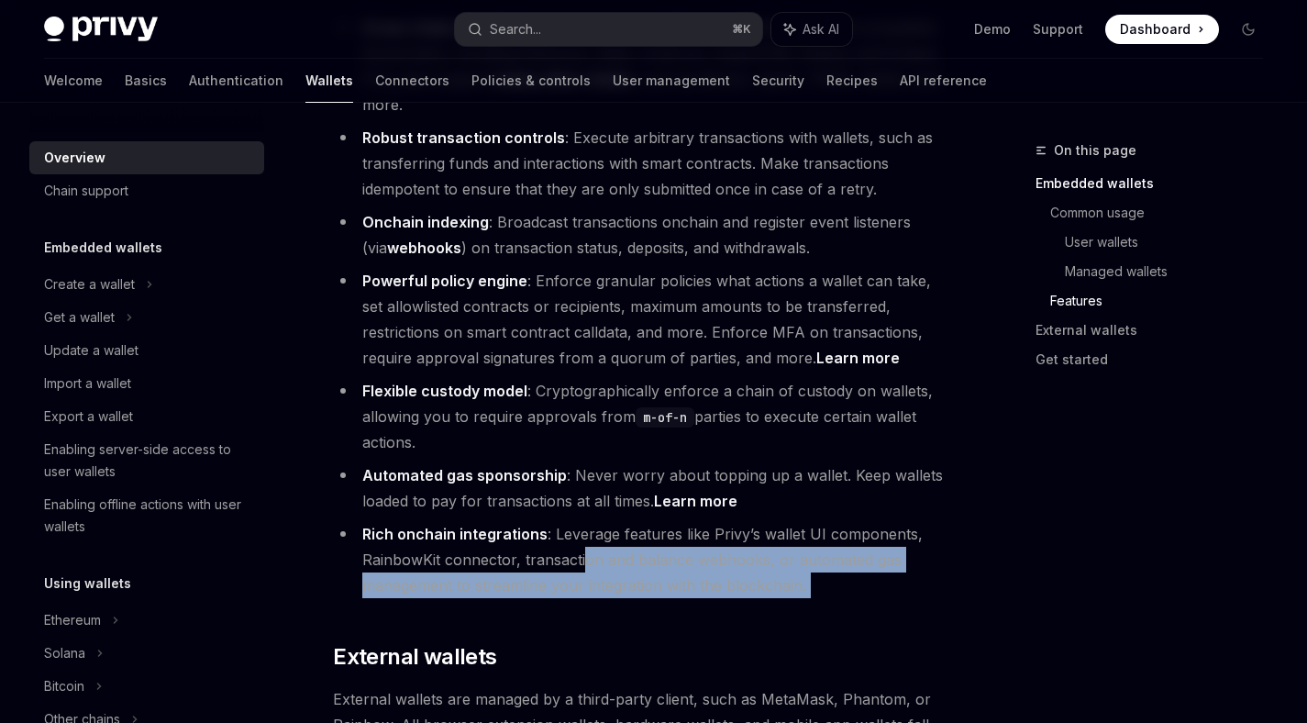
drag, startPoint x: 618, startPoint y: 604, endPoint x: 531, endPoint y: 502, distance: 134.7
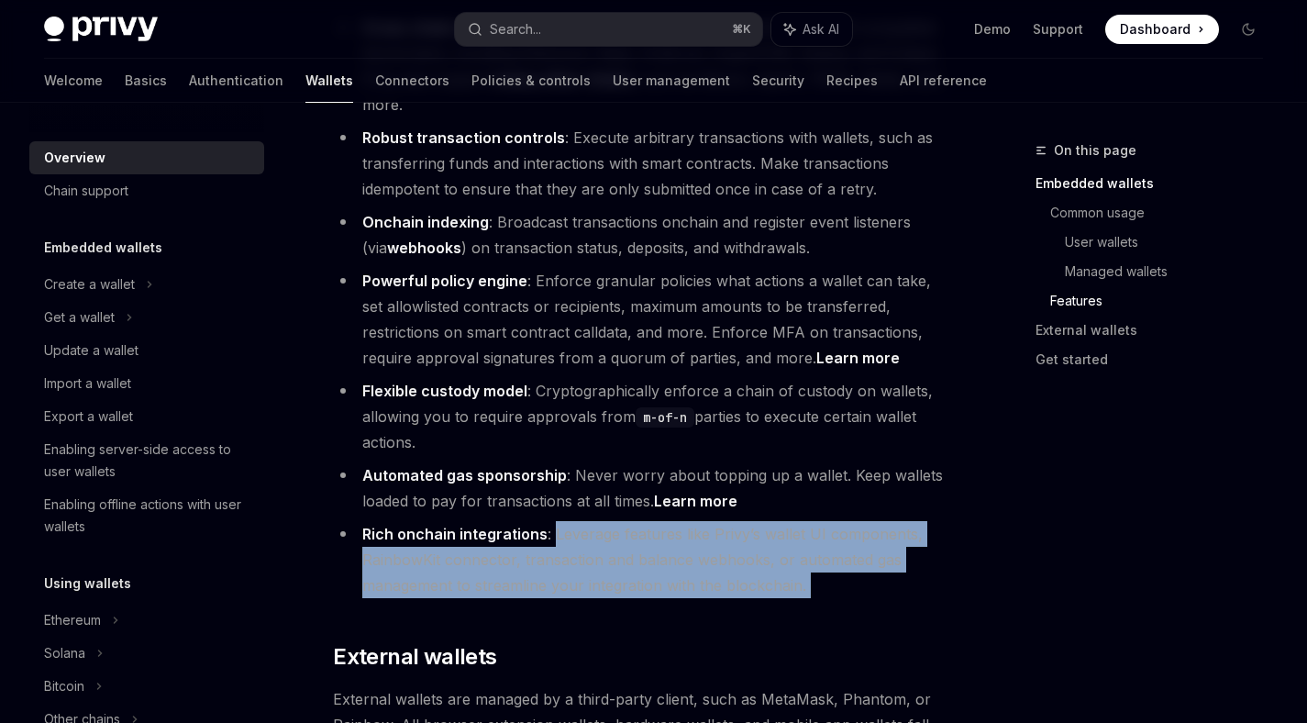
scroll to position [2632, 0]
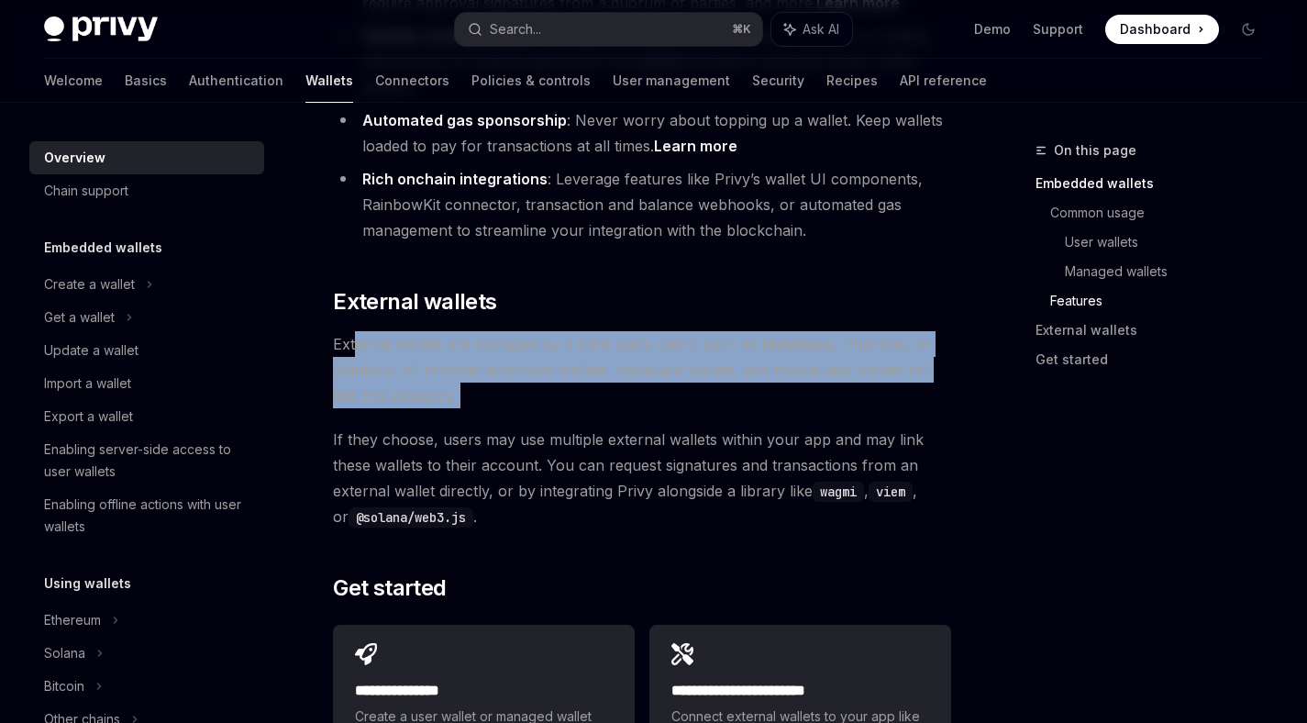
drag, startPoint x: 658, startPoint y: 412, endPoint x: 348, endPoint y: 336, distance: 319.2
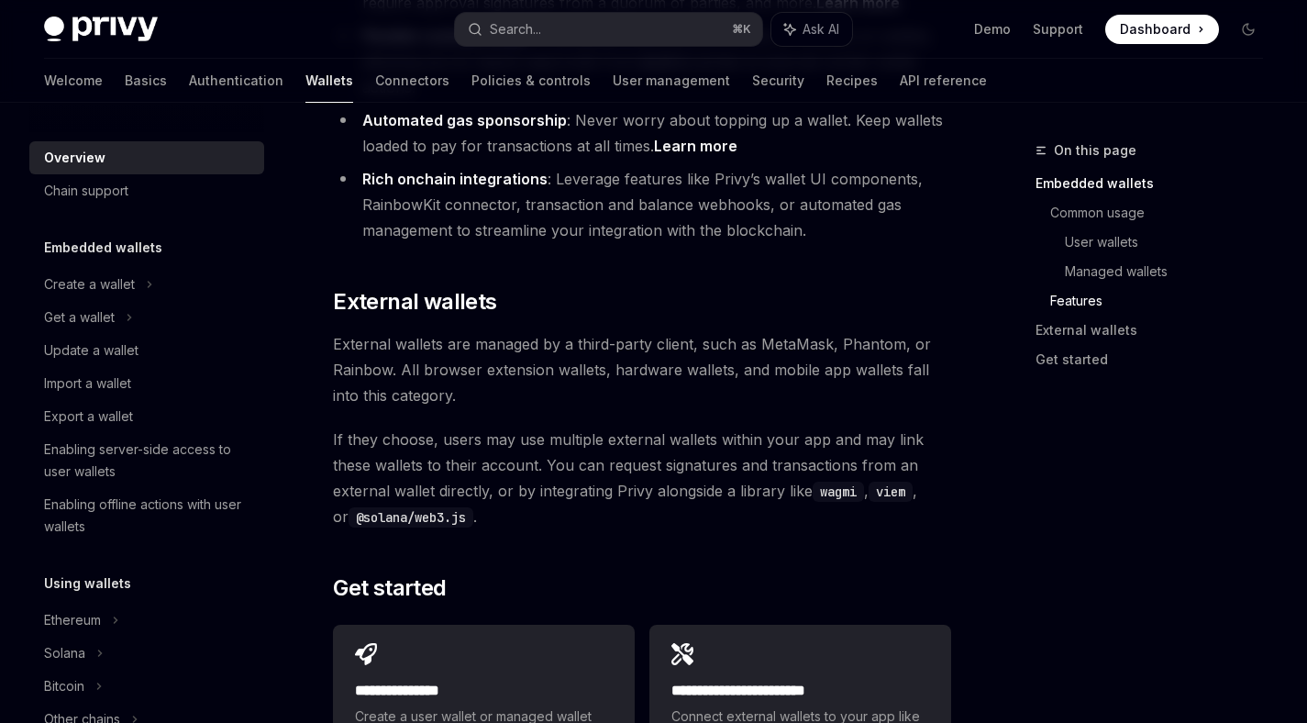
click at [573, 363] on span "External wallets are managed by a third-party client, such as MetaMask, Phantom…" at bounding box center [642, 369] width 618 height 77
